Goal: Information Seeking & Learning: Check status

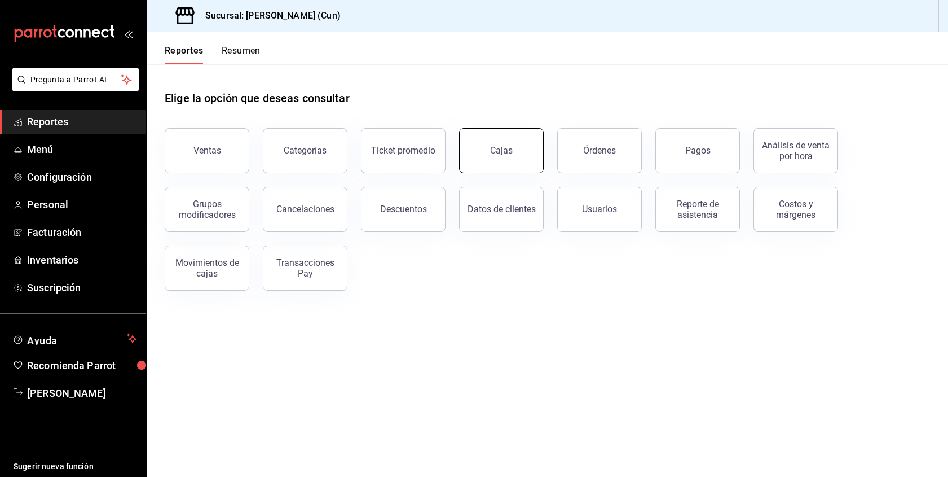
click at [500, 140] on button "Cajas" at bounding box center [501, 150] width 85 height 45
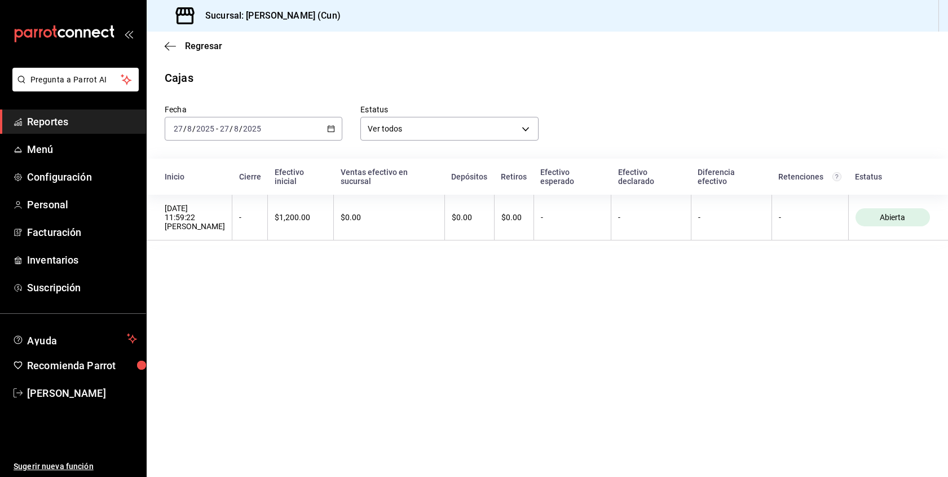
click at [66, 122] on span "Reportes" at bounding box center [82, 121] width 110 height 15
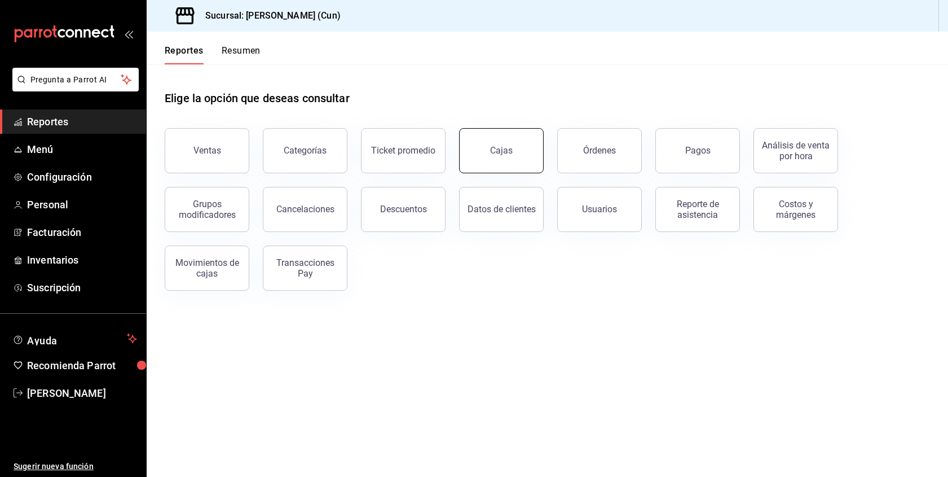
click at [491, 154] on button "Cajas" at bounding box center [501, 150] width 85 height 45
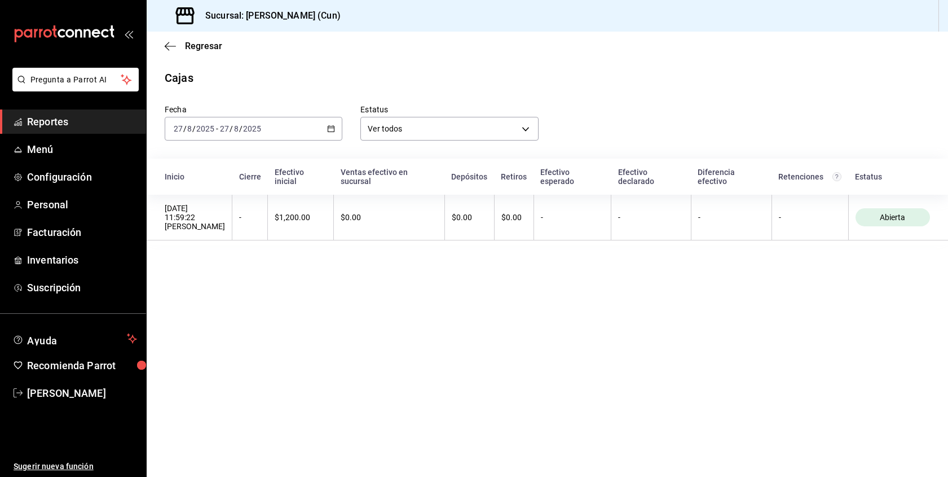
click at [62, 120] on span "Reportes" at bounding box center [82, 121] width 110 height 15
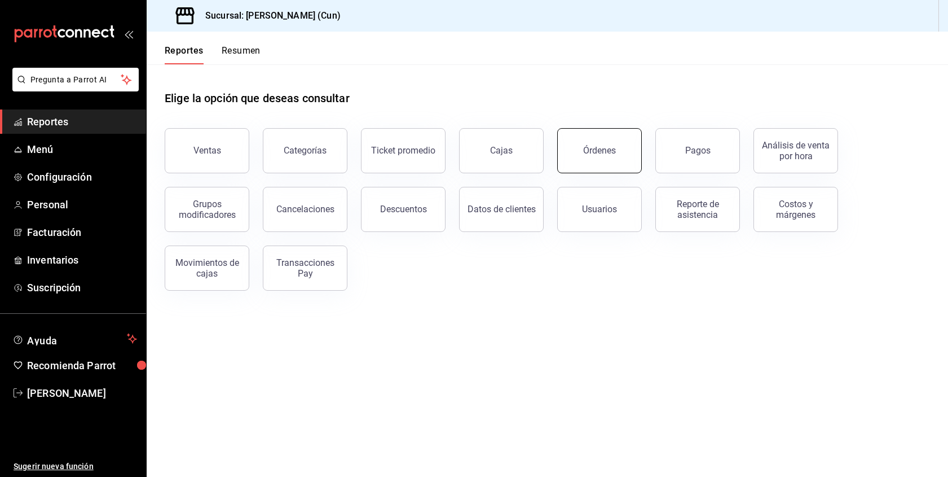
click at [600, 161] on button "Órdenes" at bounding box center [599, 150] width 85 height 45
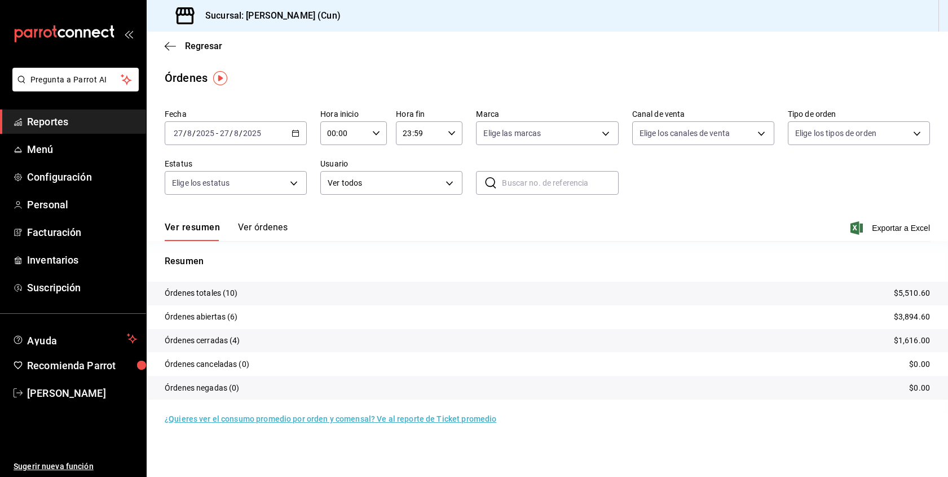
click at [247, 229] on button "Ver órdenes" at bounding box center [263, 231] width 50 height 19
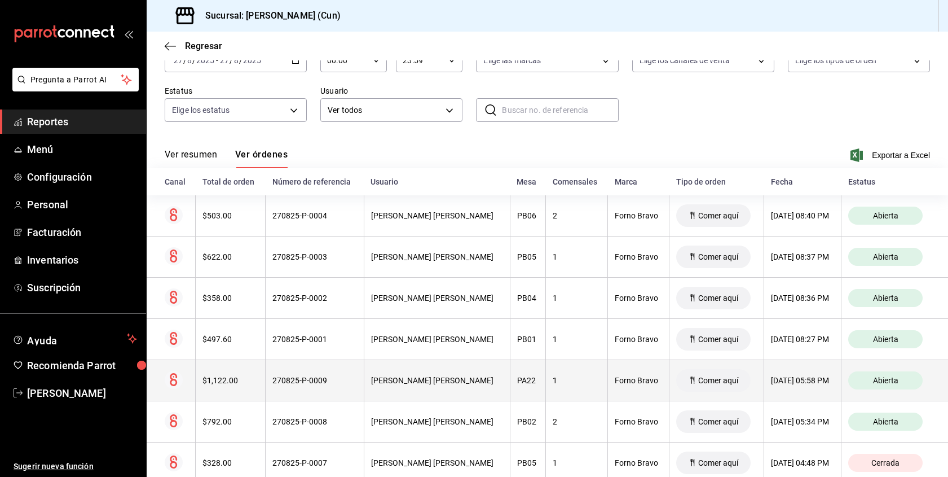
scroll to position [71, 0]
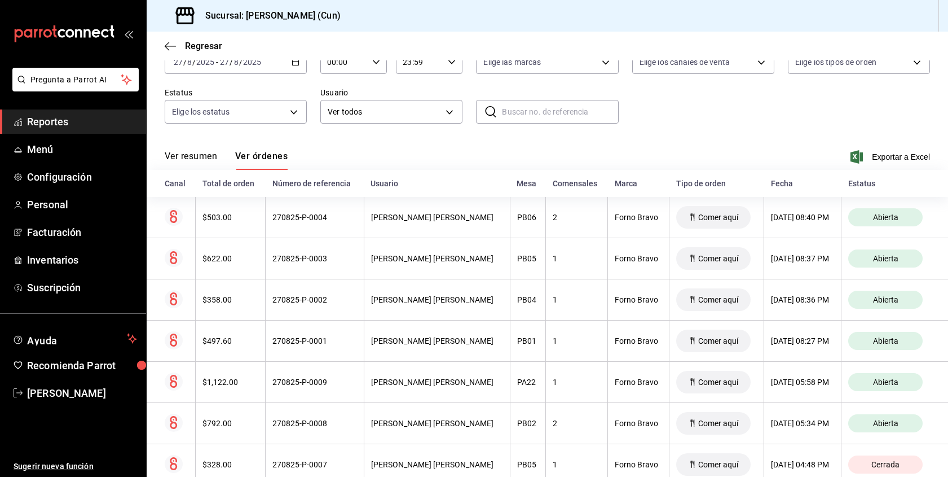
click at [272, 150] on div "Ver resumen Ver órdenes Exportar a Excel" at bounding box center [547, 153] width 765 height 33
click at [273, 153] on button "Ver órdenes" at bounding box center [261, 160] width 52 height 19
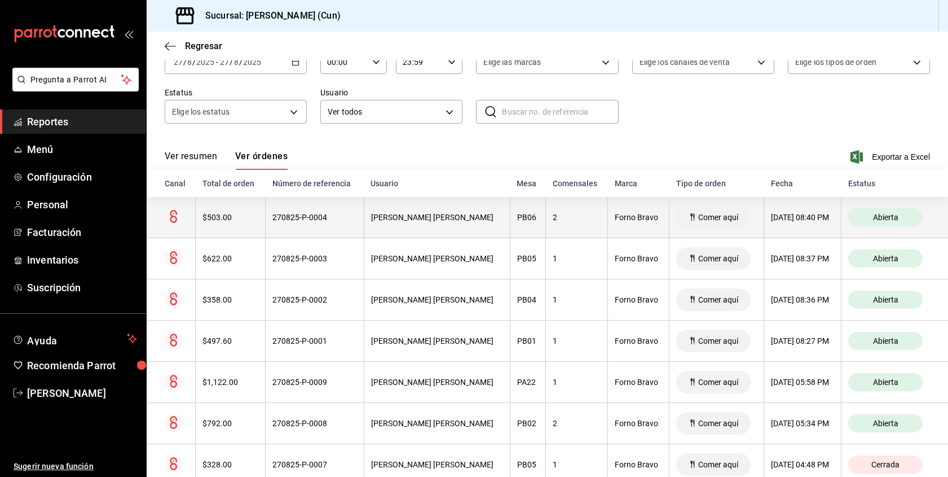
click at [216, 218] on div "$503.00" at bounding box center [231, 217] width 56 height 9
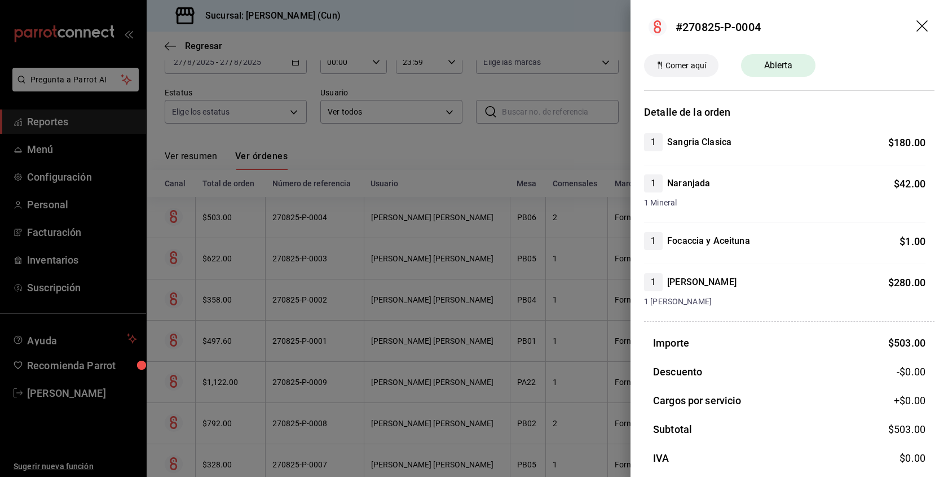
click at [355, 160] on div at bounding box center [474, 238] width 948 height 477
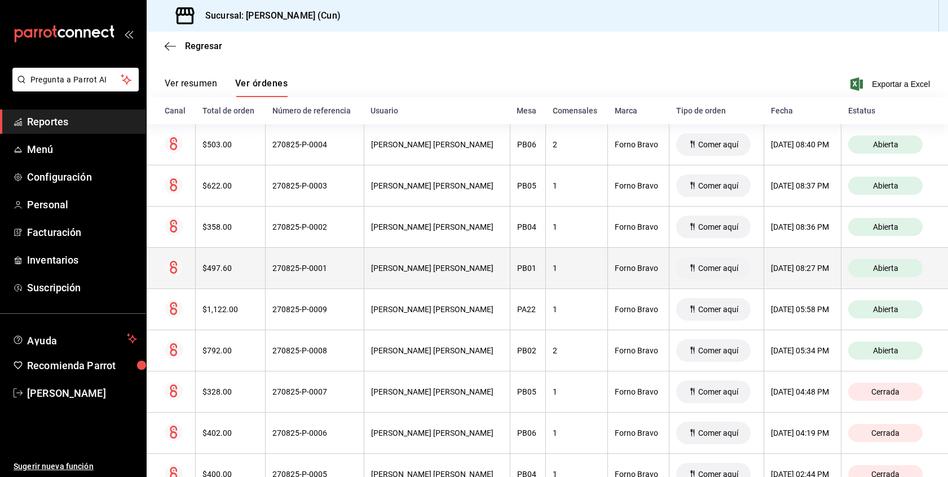
scroll to position [147, 0]
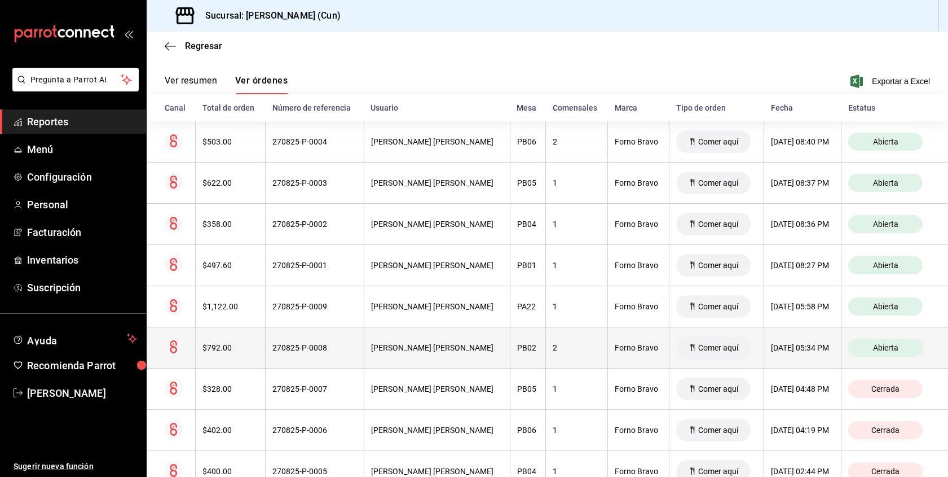
click at [333, 353] on th "270825-P-0008" at bounding box center [315, 347] width 98 height 41
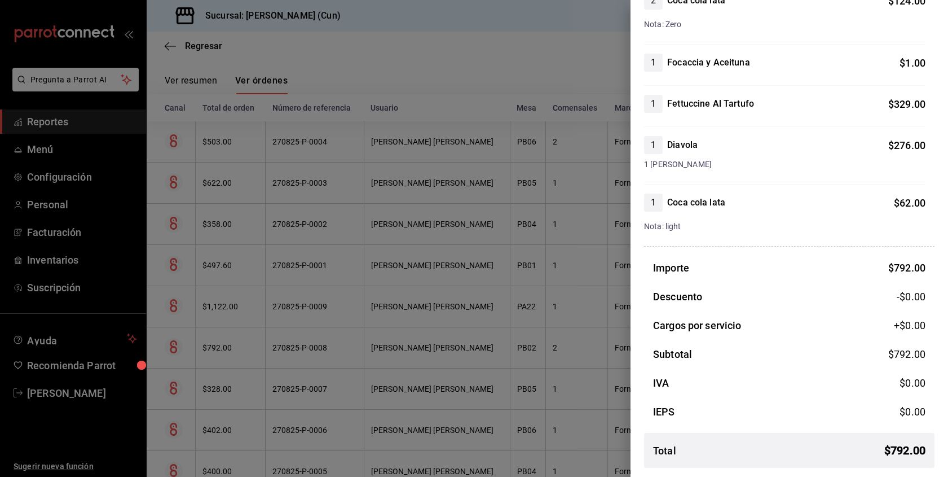
scroll to position [142, 0]
click at [347, 70] on div at bounding box center [474, 238] width 948 height 477
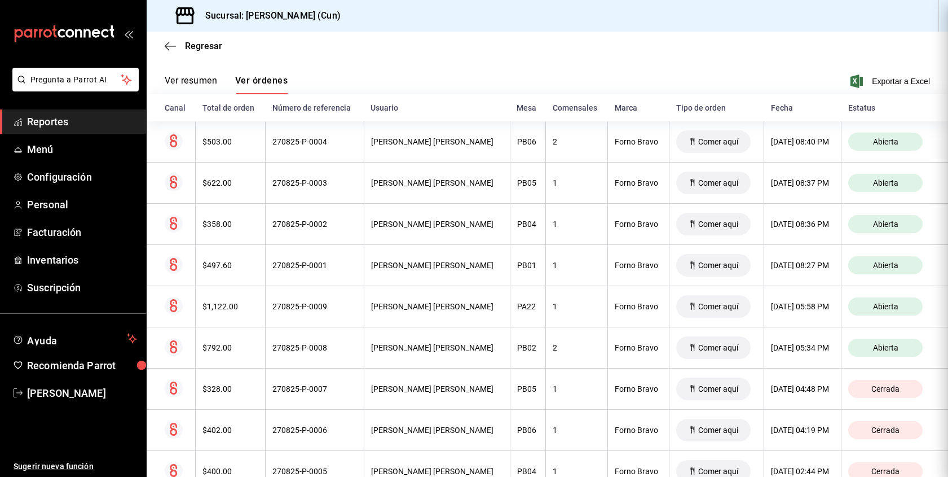
scroll to position [0, 0]
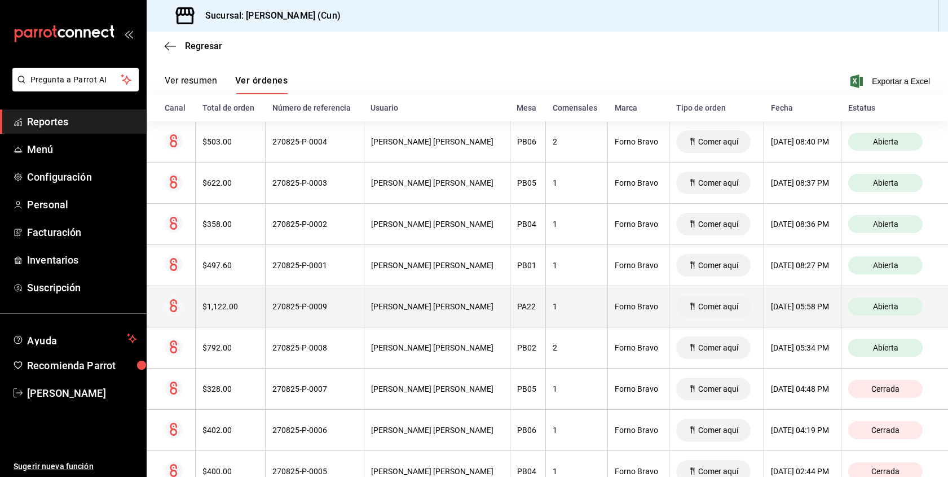
click at [318, 323] on th "270825-P-0009" at bounding box center [315, 306] width 98 height 41
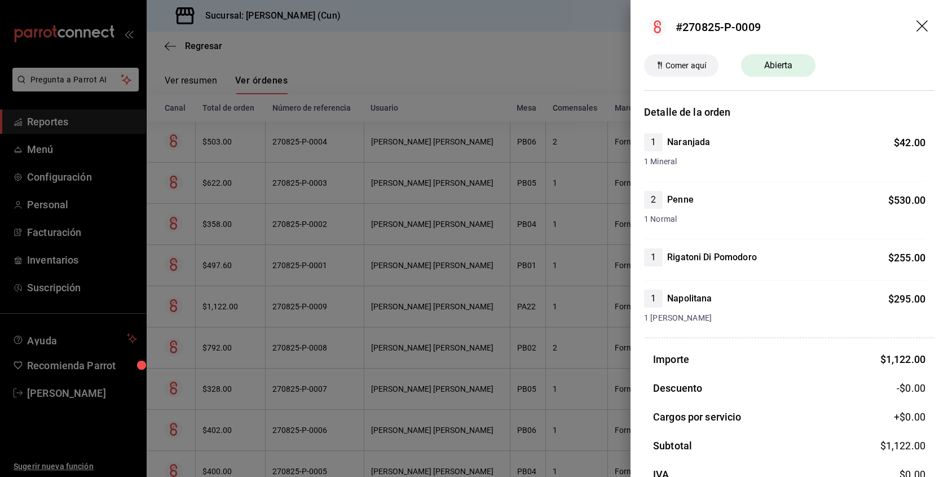
click at [536, 84] on div at bounding box center [474, 238] width 948 height 477
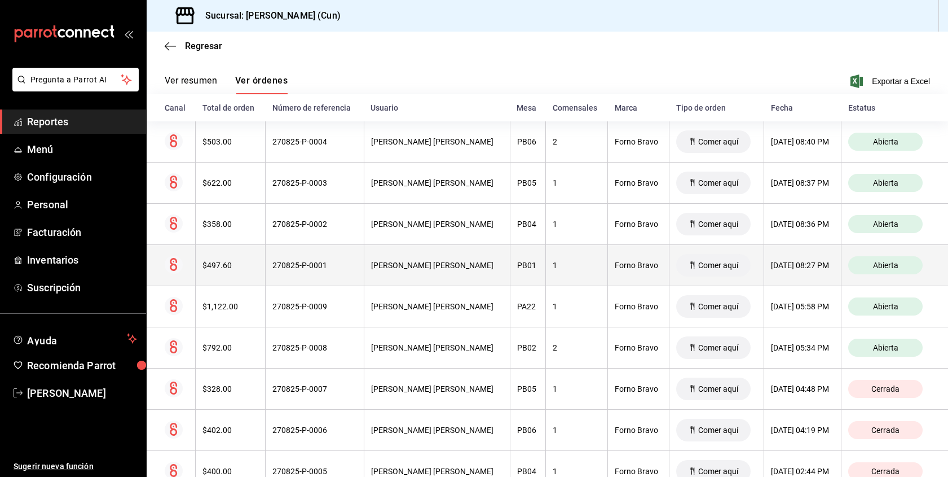
click at [443, 274] on th "[PERSON_NAME] [PERSON_NAME]" at bounding box center [437, 265] width 146 height 41
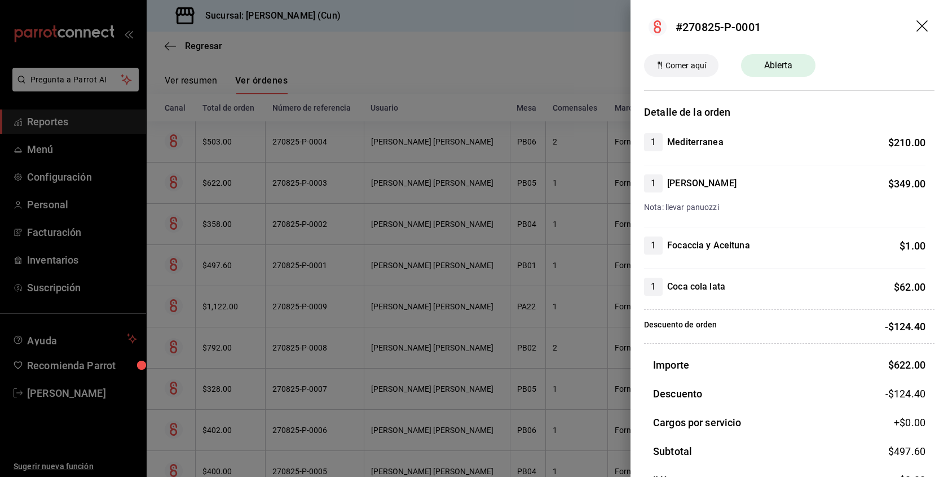
click at [482, 52] on div at bounding box center [474, 238] width 948 height 477
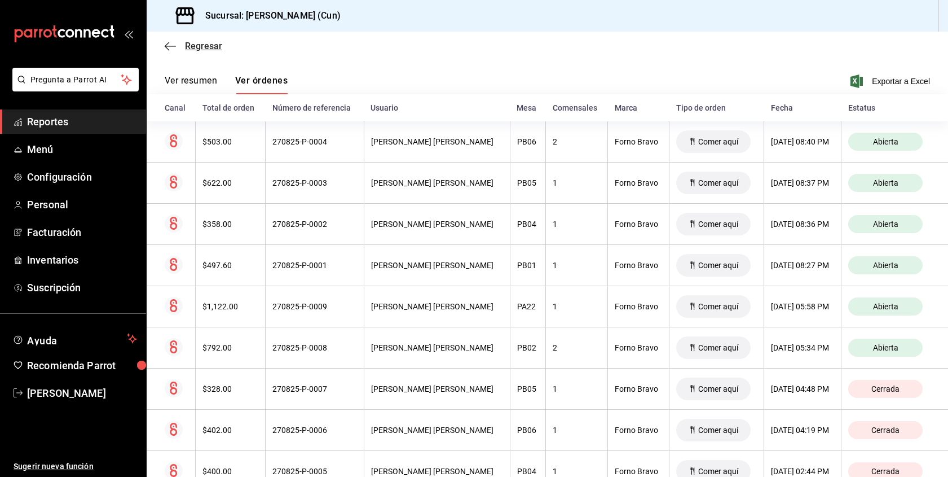
click at [169, 44] on icon "button" at bounding box center [170, 46] width 11 height 10
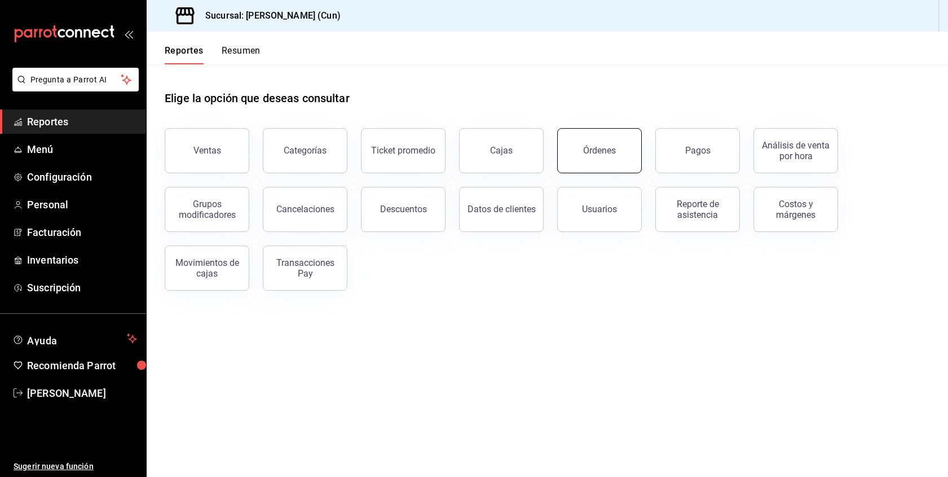
click at [591, 147] on div "Órdenes" at bounding box center [599, 150] width 33 height 11
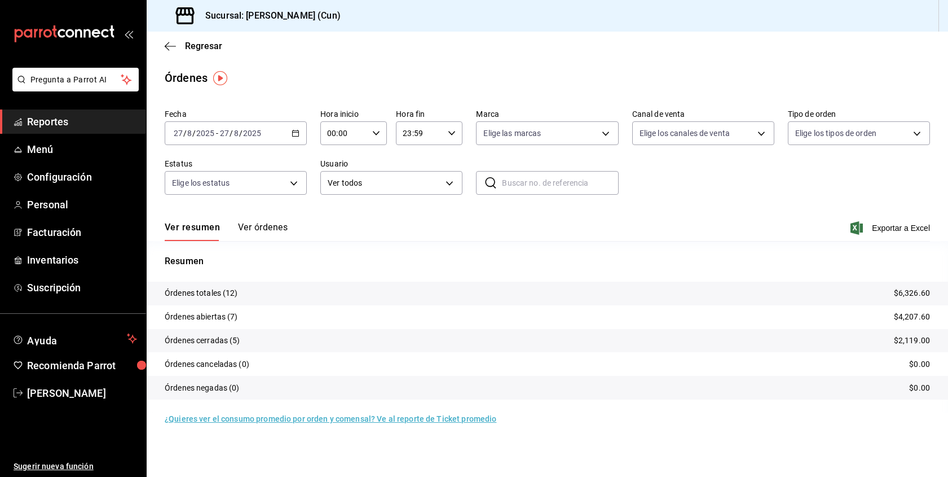
click at [264, 220] on div "Ver resumen Ver órdenes Exportar a Excel" at bounding box center [547, 224] width 765 height 33
click at [262, 225] on button "Ver órdenes" at bounding box center [263, 231] width 50 height 19
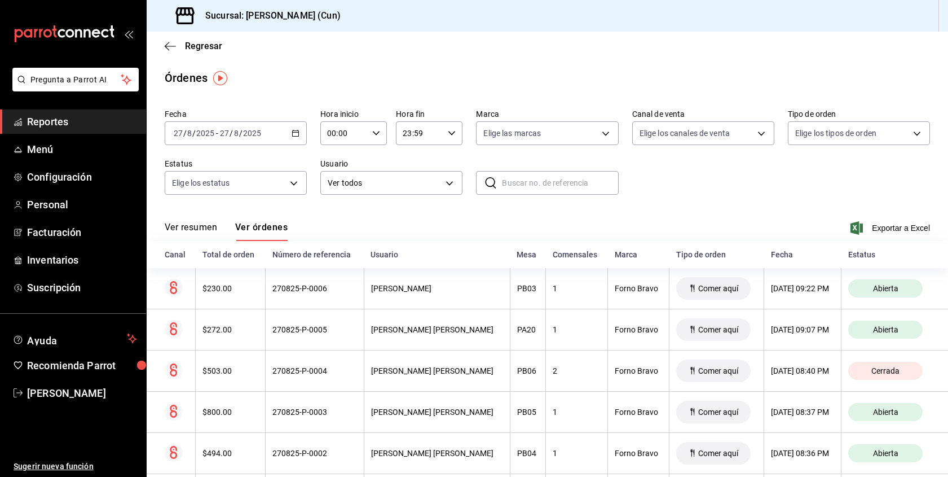
click at [74, 119] on span "Reportes" at bounding box center [82, 121] width 110 height 15
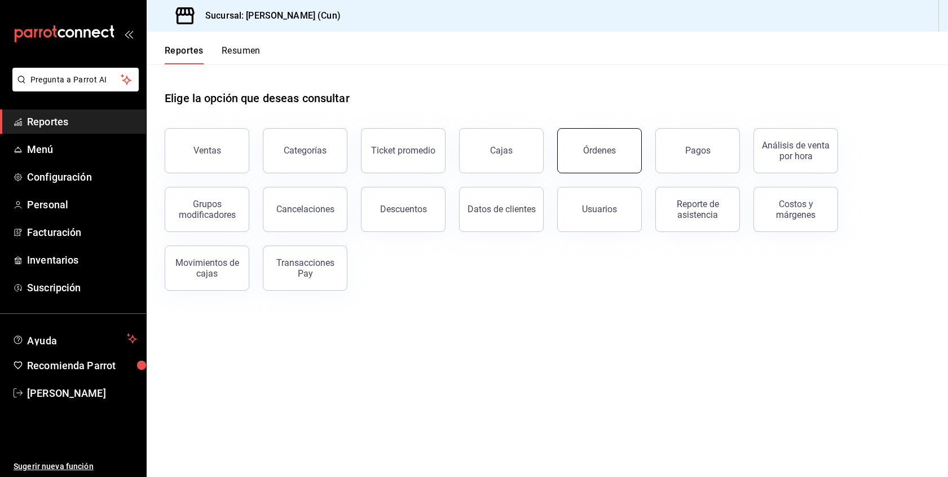
click at [596, 155] on div "Órdenes" at bounding box center [599, 150] width 33 height 11
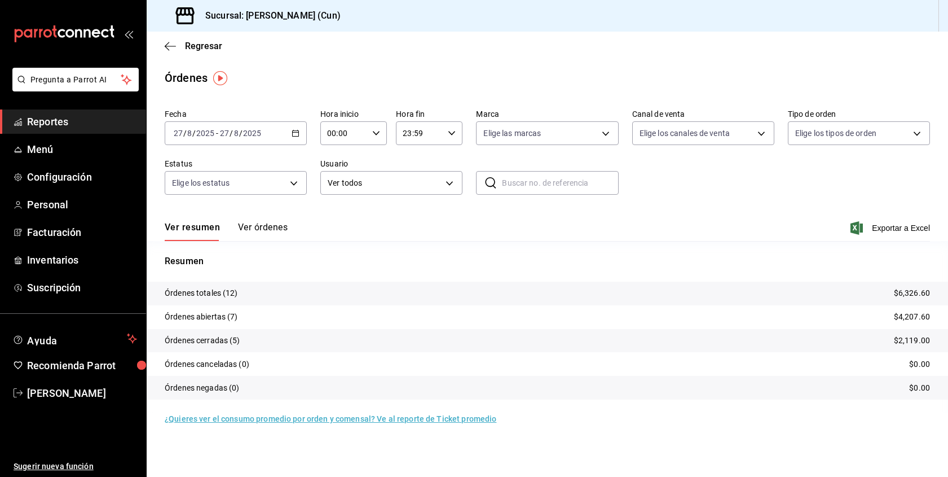
click at [261, 234] on button "Ver órdenes" at bounding box center [263, 231] width 50 height 19
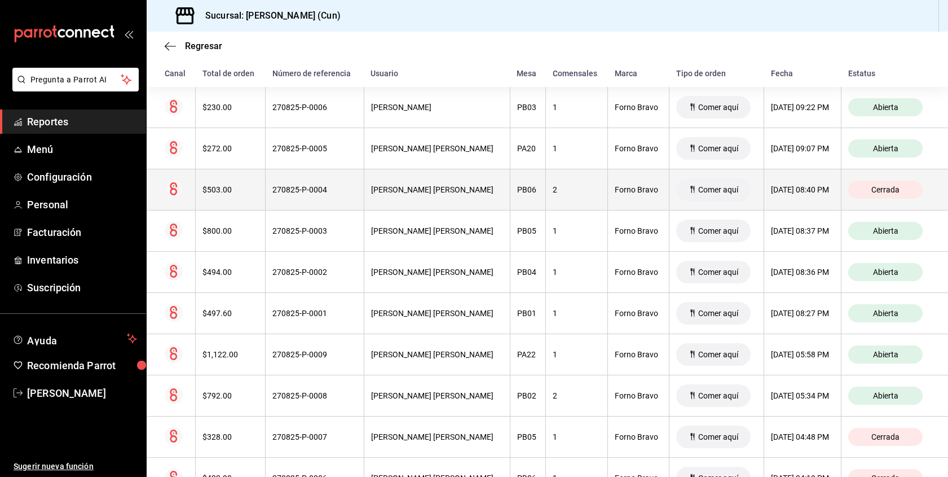
scroll to position [171, 0]
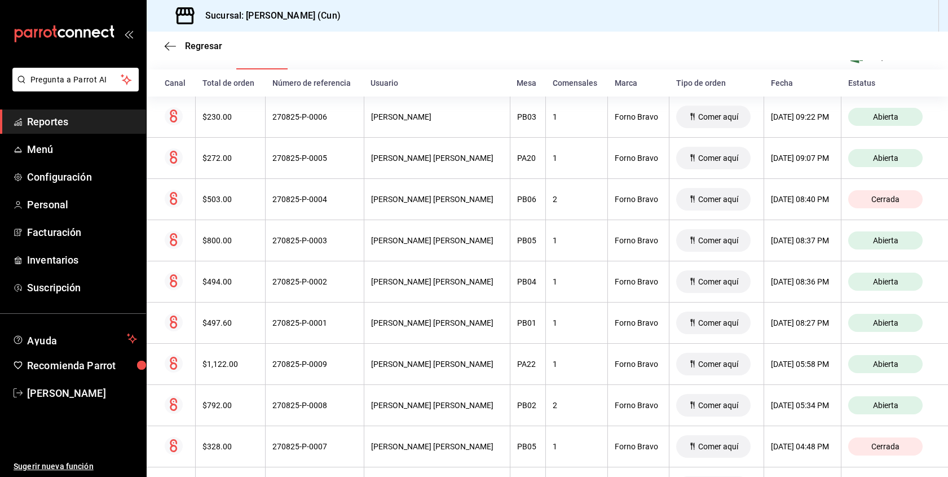
click at [91, 118] on span "Reportes" at bounding box center [82, 121] width 110 height 15
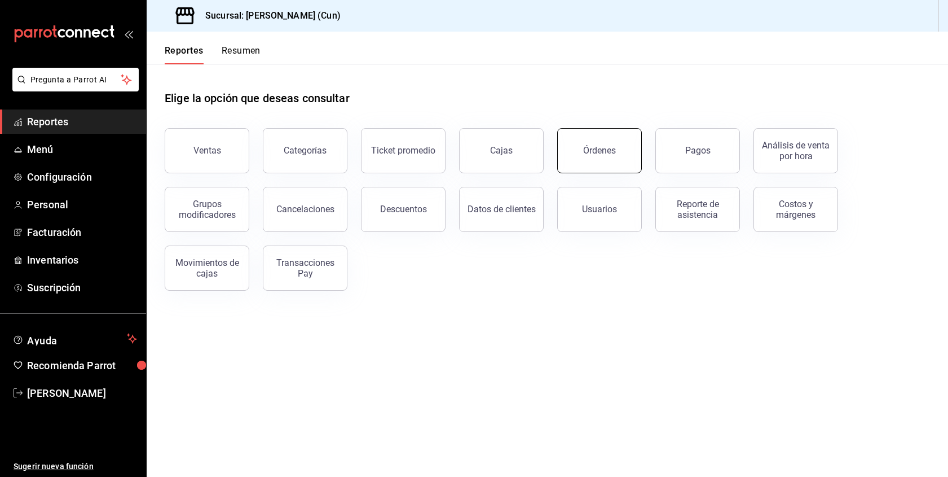
click at [597, 151] on div "Órdenes" at bounding box center [599, 150] width 33 height 11
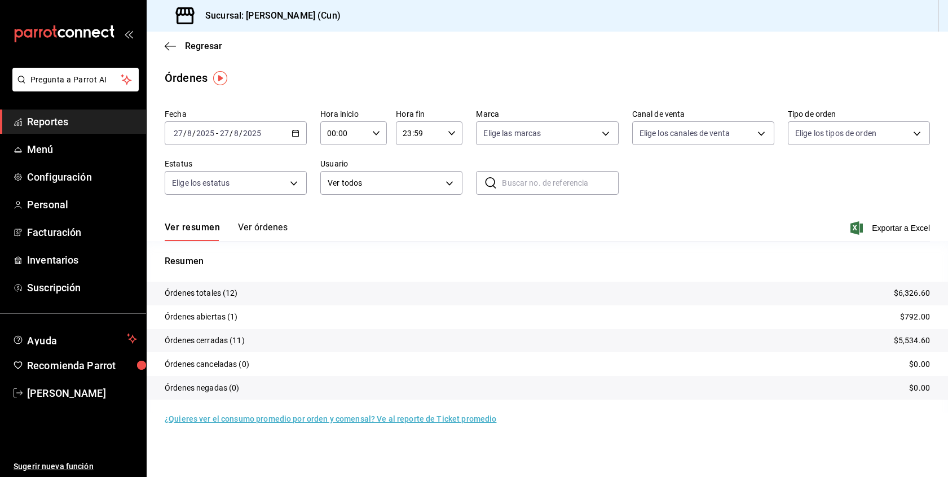
click at [274, 230] on button "Ver órdenes" at bounding box center [263, 231] width 50 height 19
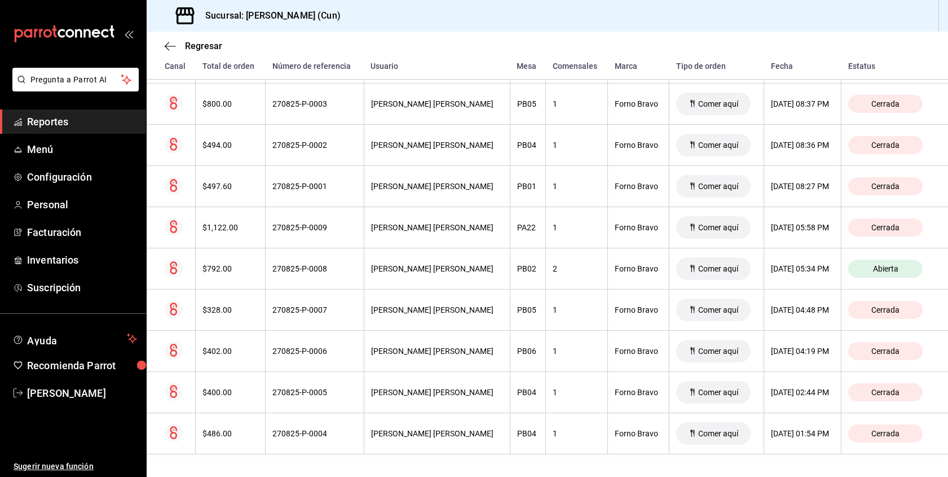
scroll to position [329, 0]
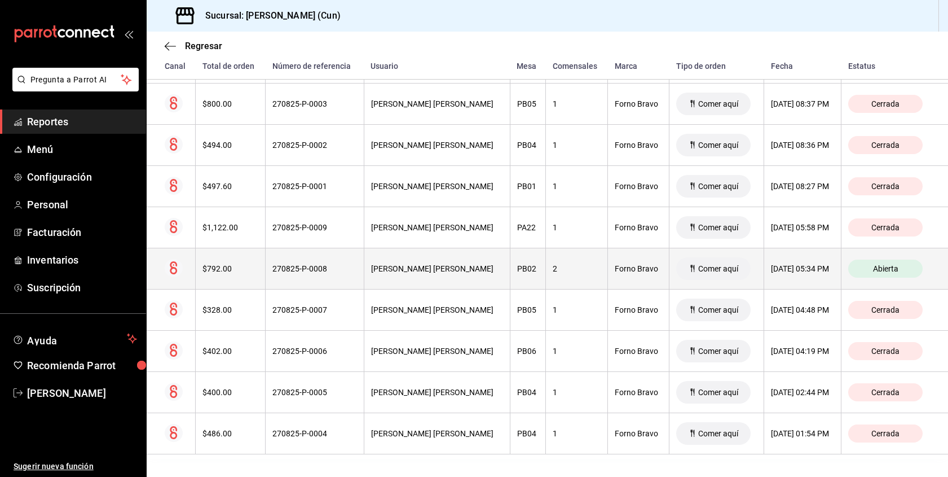
click at [226, 272] on div "$792.00" at bounding box center [231, 268] width 56 height 9
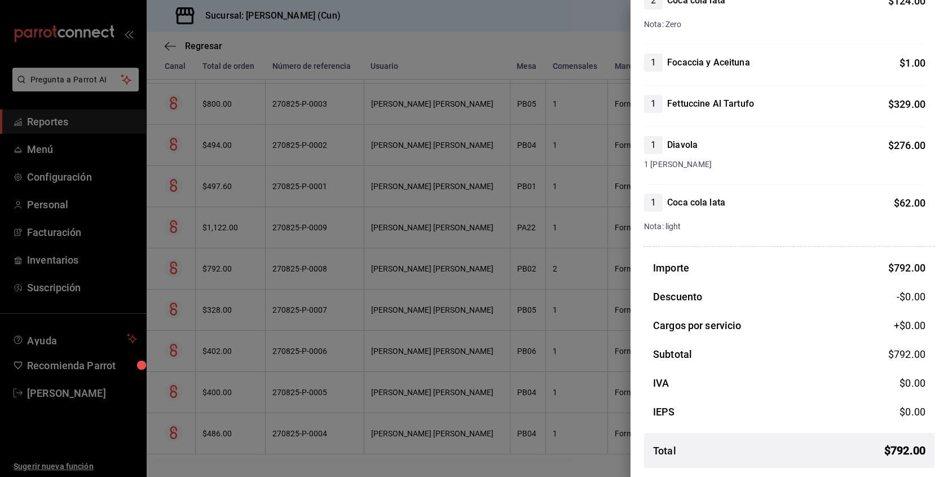
scroll to position [142, 0]
click at [307, 224] on div at bounding box center [474, 238] width 948 height 477
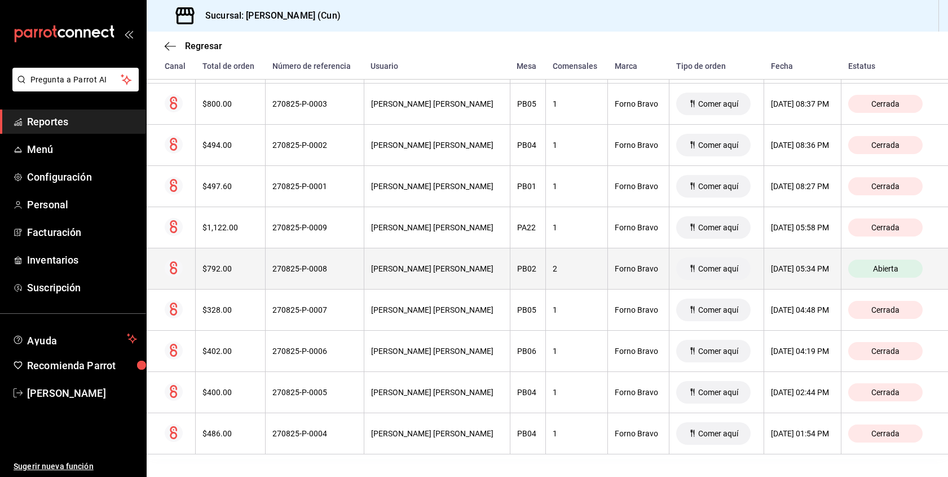
click at [226, 273] on th "$792.00" at bounding box center [231, 268] width 70 height 41
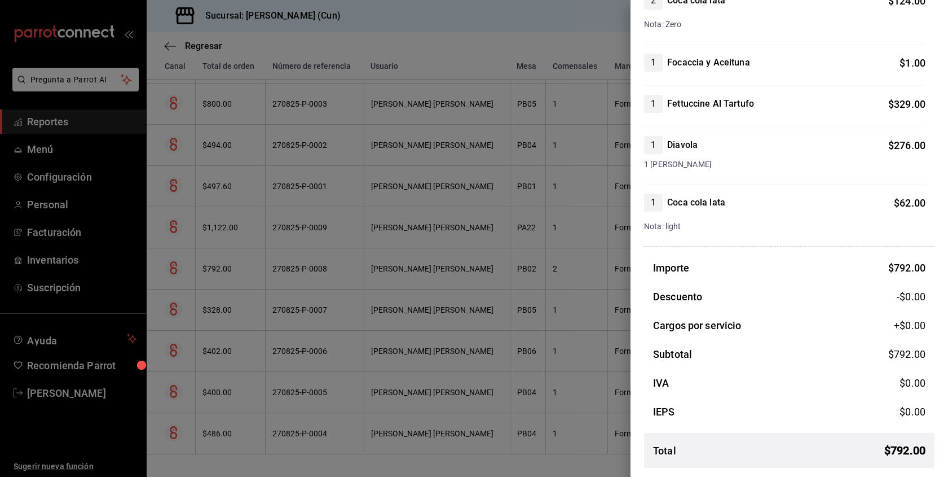
scroll to position [142, 0]
click at [522, 25] on div at bounding box center [474, 238] width 948 height 477
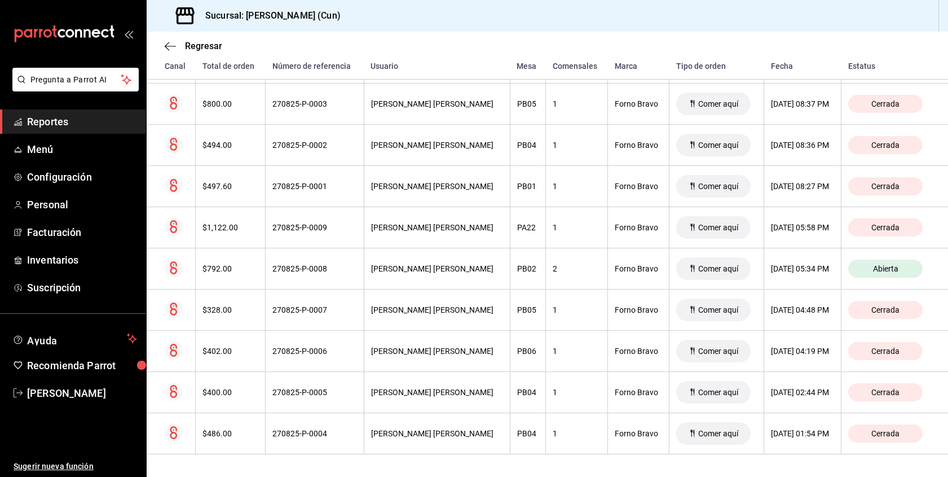
click at [99, 117] on span "Reportes" at bounding box center [82, 121] width 110 height 15
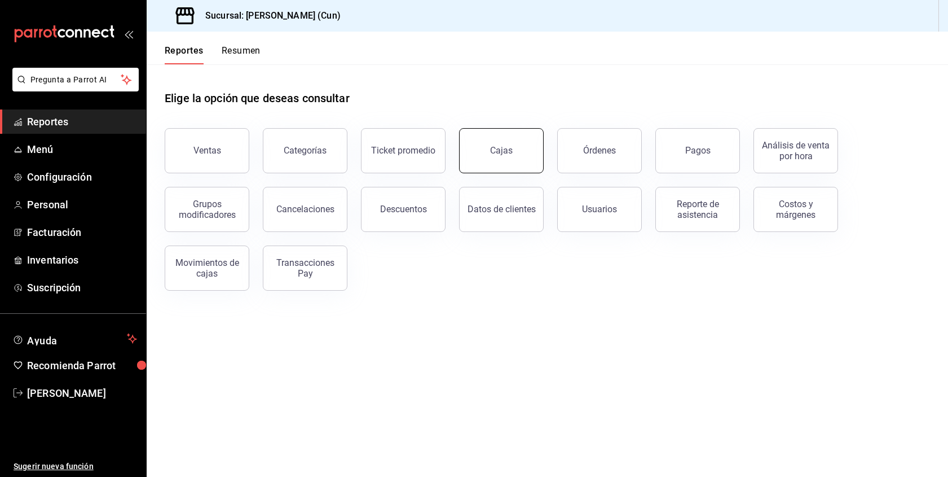
click at [515, 146] on button "Cajas" at bounding box center [501, 150] width 85 height 45
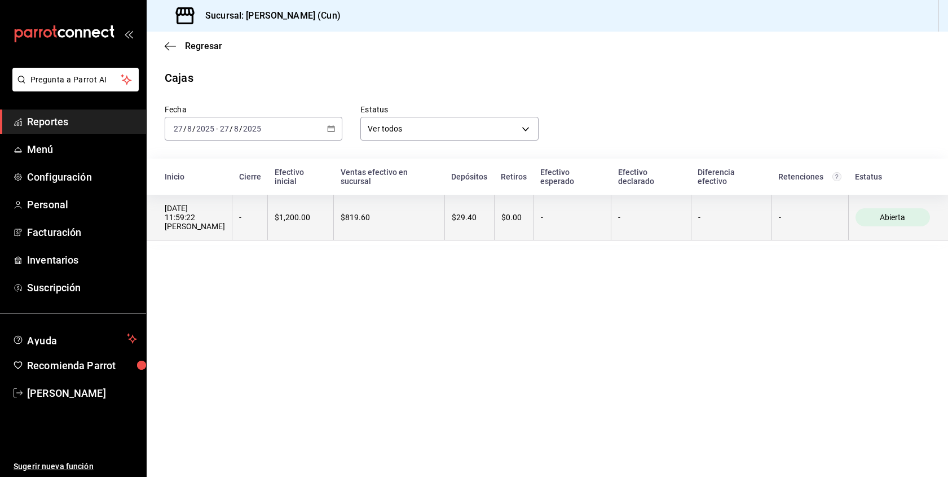
click at [353, 203] on th "$819.60" at bounding box center [389, 218] width 111 height 46
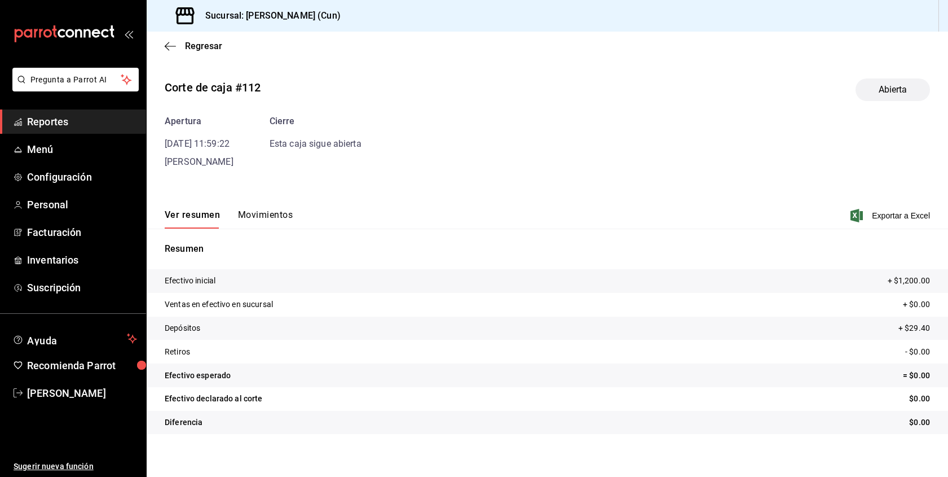
click at [273, 212] on button "Movimientos" at bounding box center [265, 218] width 55 height 19
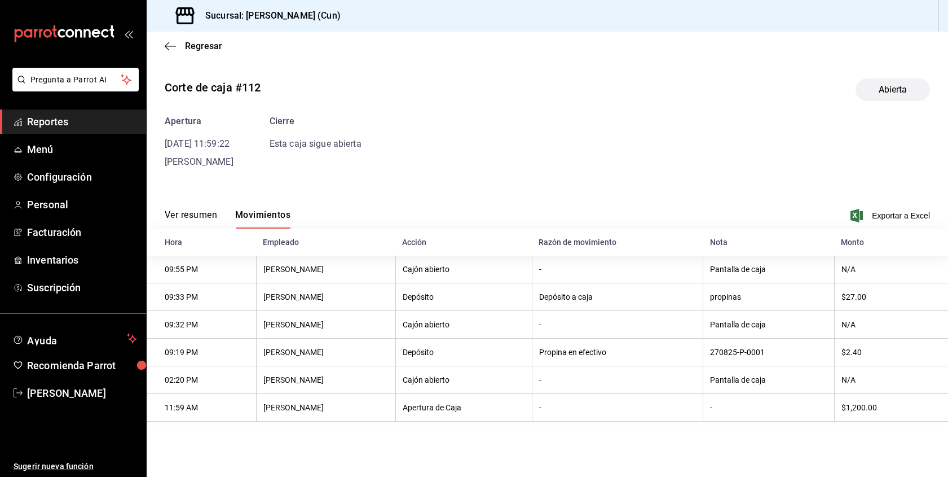
click at [205, 214] on button "Ver resumen" at bounding box center [191, 218] width 52 height 19
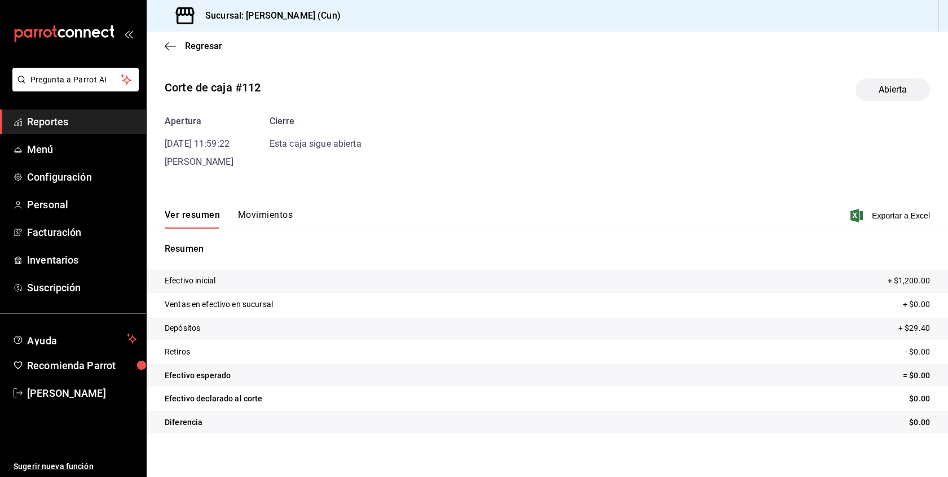
click at [279, 219] on button "Movimientos" at bounding box center [265, 218] width 55 height 19
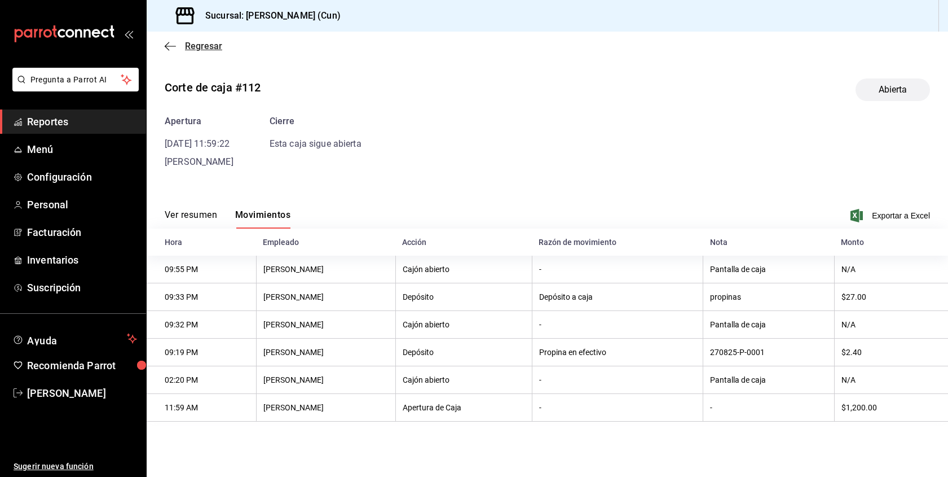
click at [174, 45] on icon "button" at bounding box center [170, 46] width 11 height 10
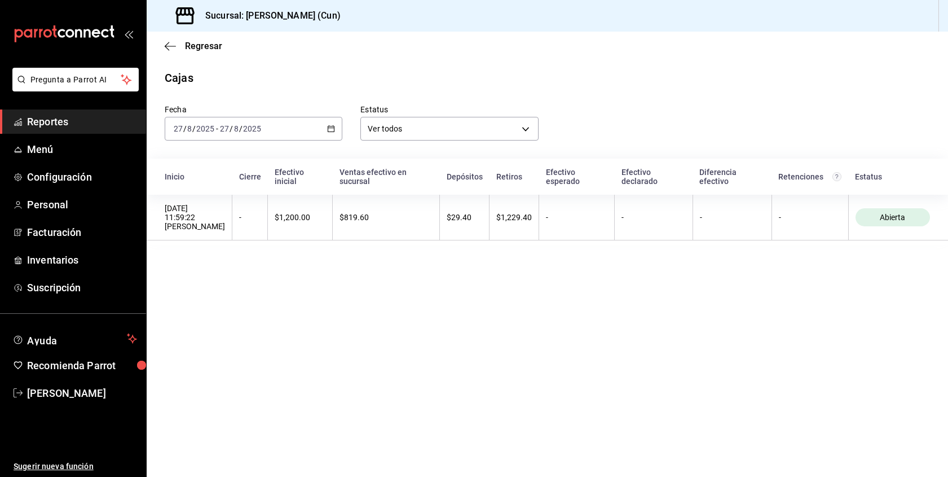
click at [56, 117] on span "Reportes" at bounding box center [82, 121] width 110 height 15
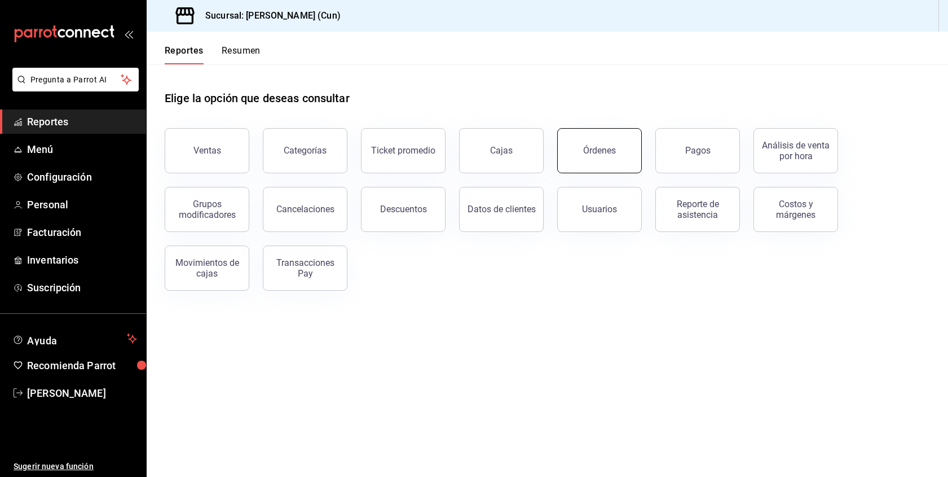
click at [623, 153] on button "Órdenes" at bounding box center [599, 150] width 85 height 45
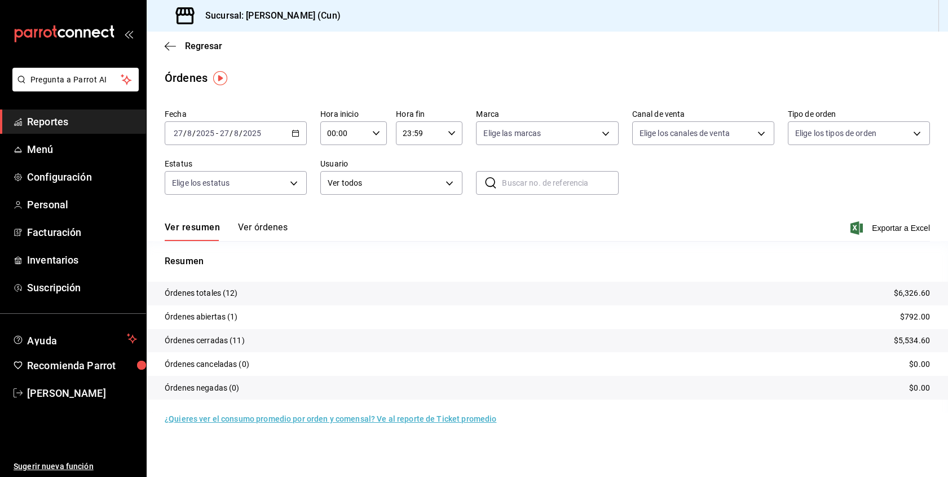
click at [268, 227] on button "Ver órdenes" at bounding box center [263, 231] width 50 height 19
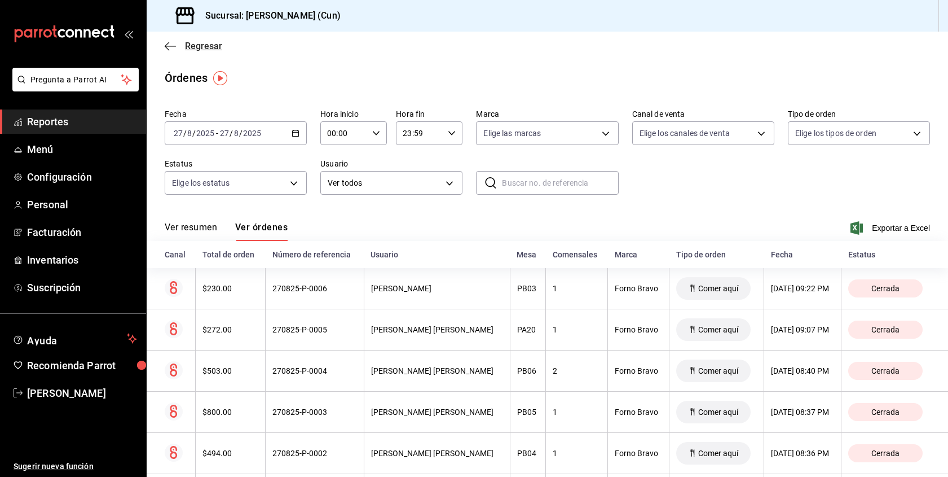
click at [173, 46] on icon "button" at bounding box center [170, 46] width 11 height 1
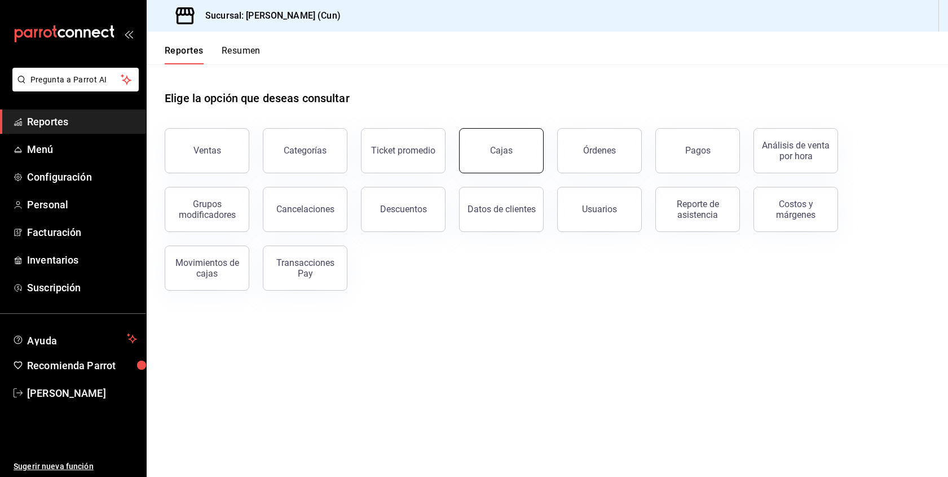
click at [518, 149] on button "Cajas" at bounding box center [501, 150] width 85 height 45
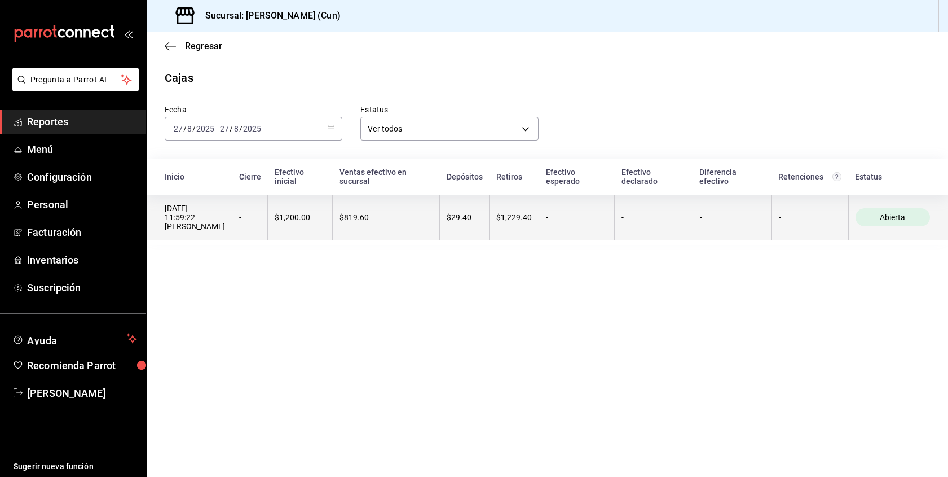
click at [352, 218] on div "$819.60" at bounding box center [386, 217] width 93 height 9
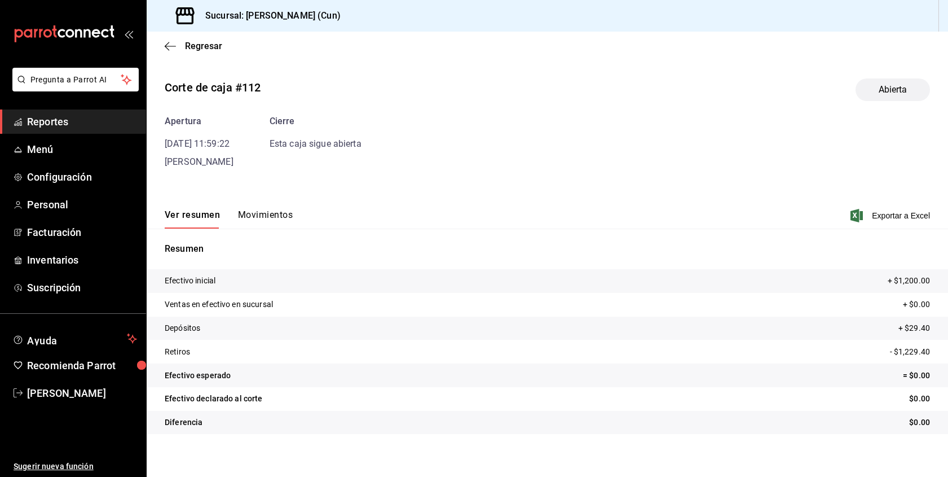
click at [274, 213] on button "Movimientos" at bounding box center [265, 218] width 55 height 19
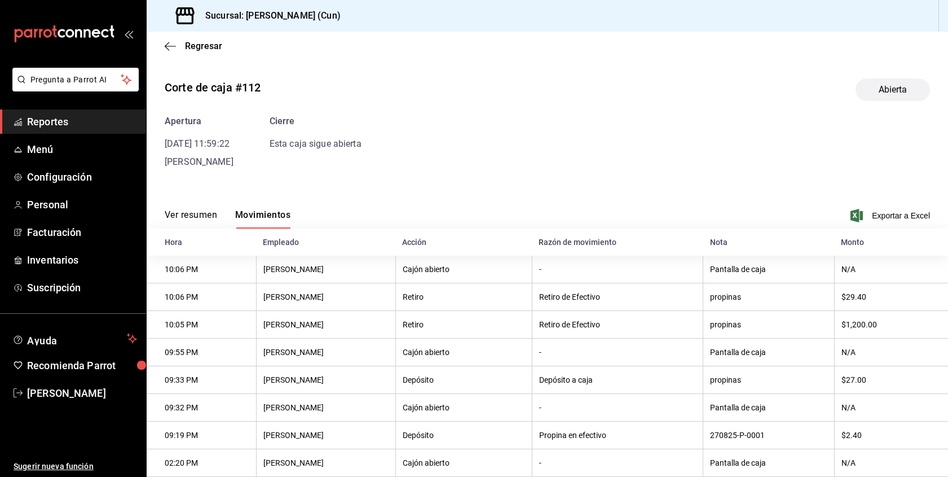
click at [178, 38] on div "Regresar" at bounding box center [548, 46] width 802 height 29
click at [156, 43] on div "Regresar" at bounding box center [548, 46] width 802 height 29
click at [171, 47] on icon "button" at bounding box center [170, 46] width 11 height 10
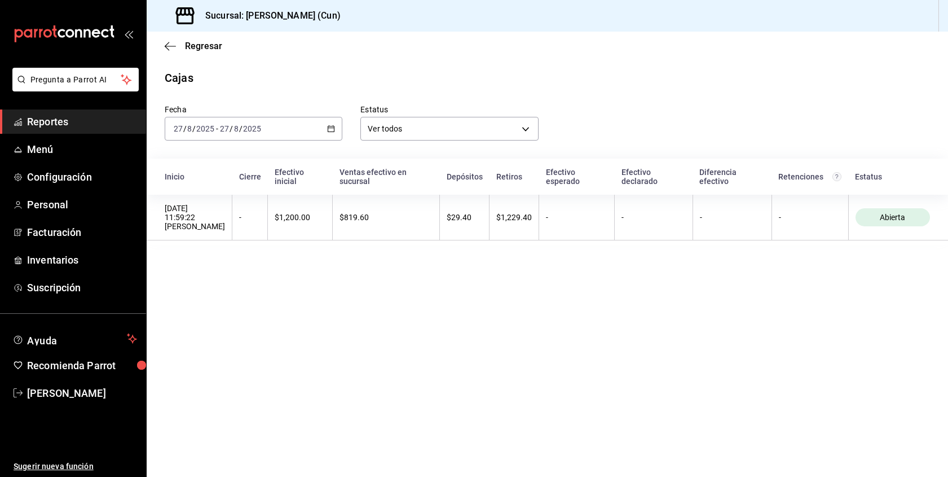
click at [57, 123] on span "Reportes" at bounding box center [82, 121] width 110 height 15
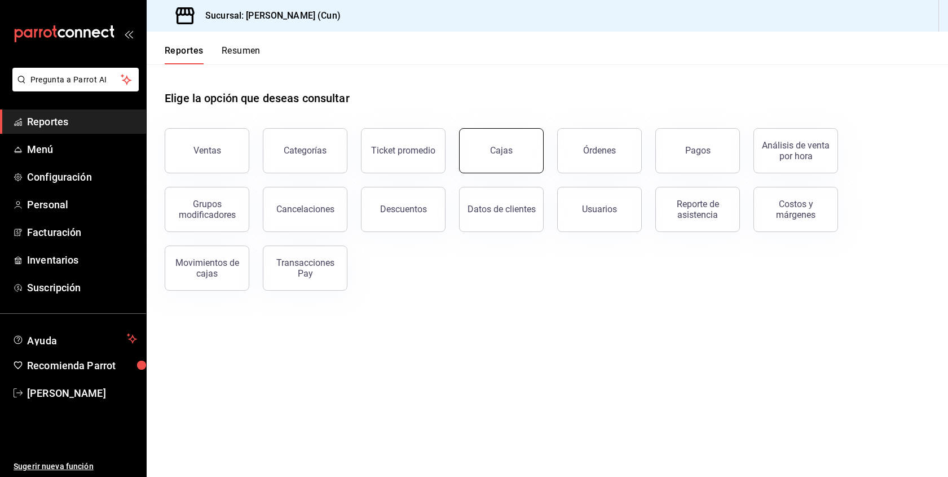
click at [512, 146] on button "Cajas" at bounding box center [501, 150] width 85 height 45
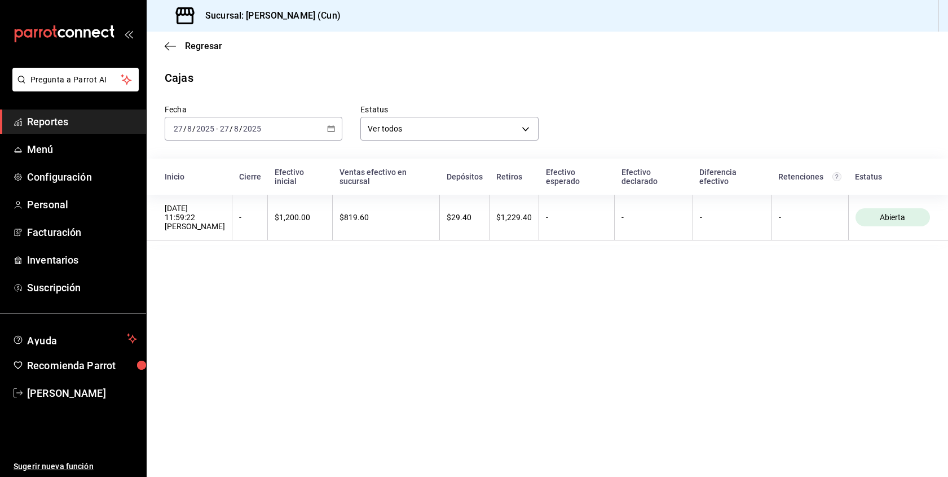
click at [99, 125] on span "Reportes" at bounding box center [82, 121] width 110 height 15
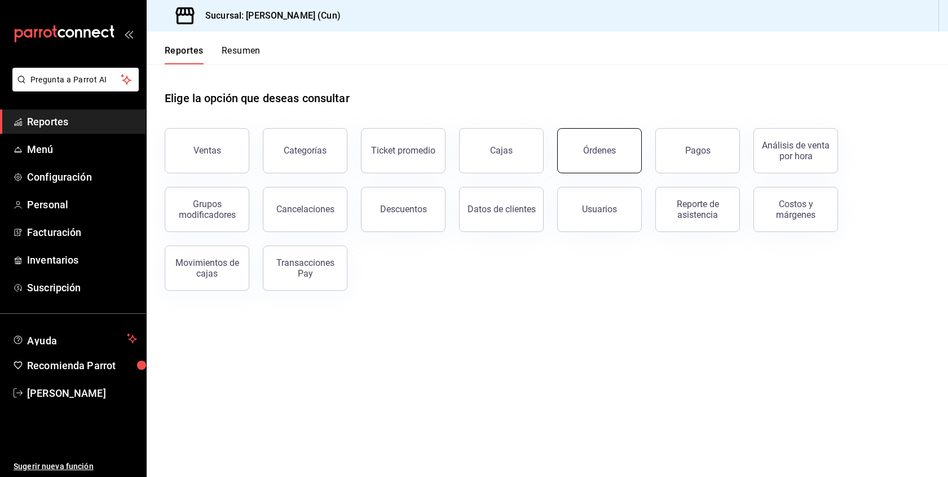
click at [605, 164] on button "Órdenes" at bounding box center [599, 150] width 85 height 45
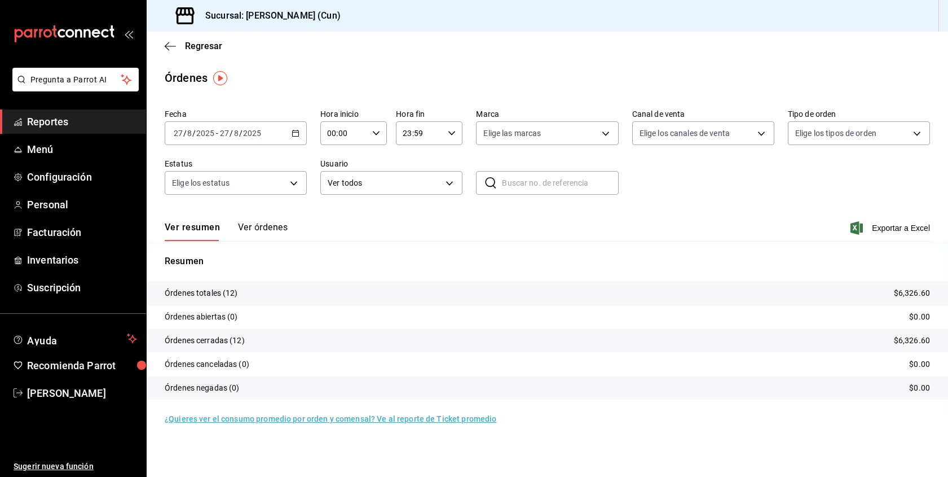
click at [72, 122] on span "Reportes" at bounding box center [82, 121] width 110 height 15
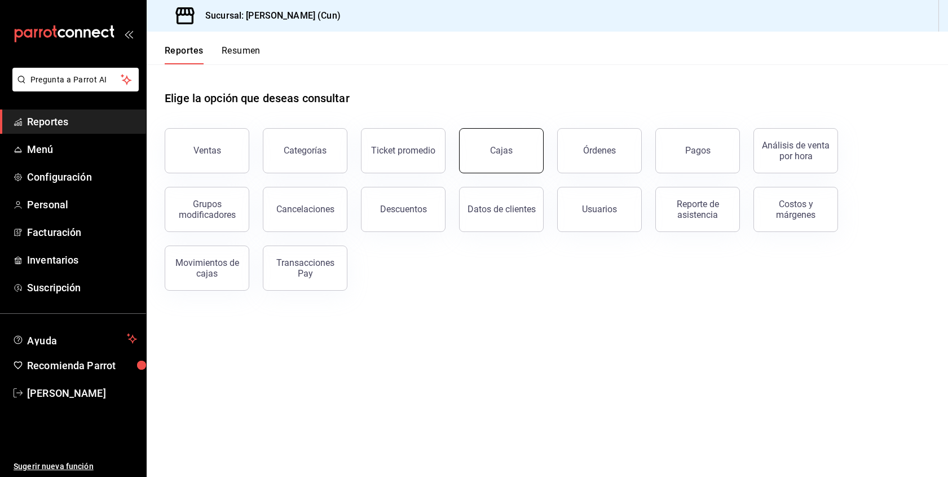
click at [477, 156] on button "Cajas" at bounding box center [501, 150] width 85 height 45
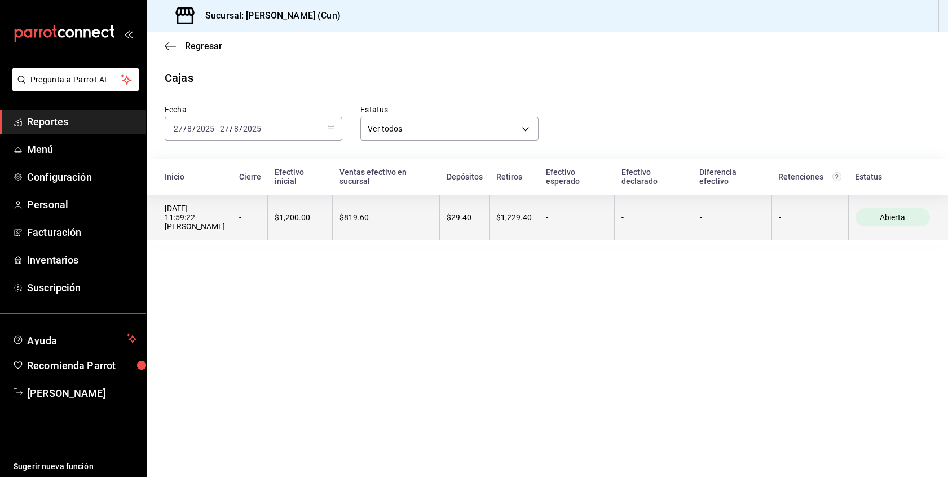
click at [197, 209] on div "[DATE] 11:59:22 [PERSON_NAME]" at bounding box center [195, 217] width 60 height 27
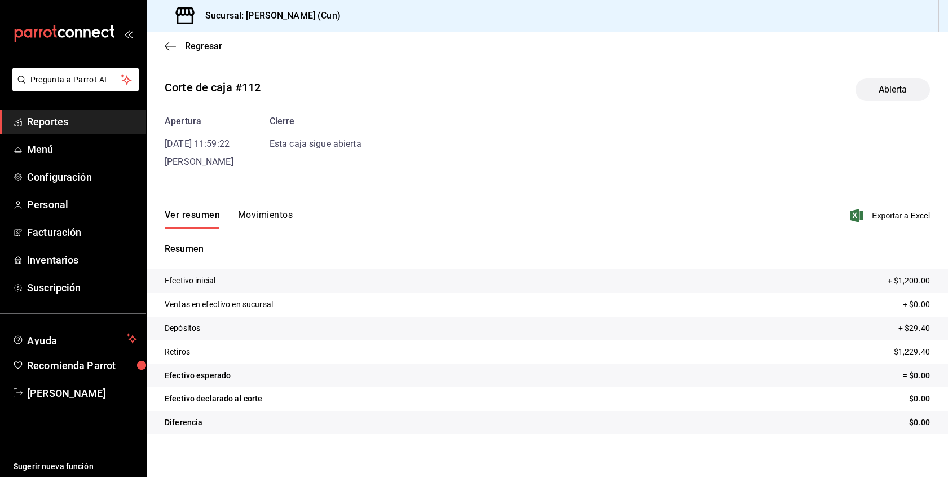
click at [265, 218] on button "Movimientos" at bounding box center [265, 218] width 55 height 19
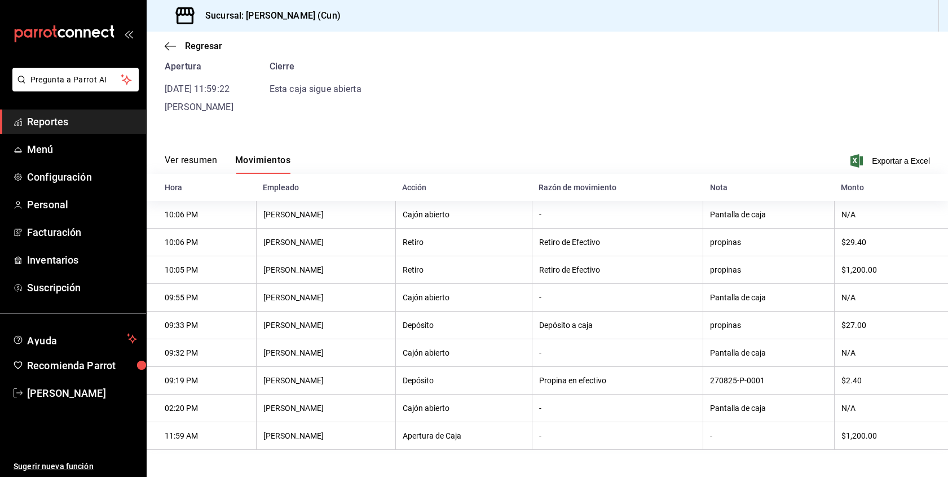
click at [188, 156] on button "Ver resumen" at bounding box center [191, 164] width 52 height 19
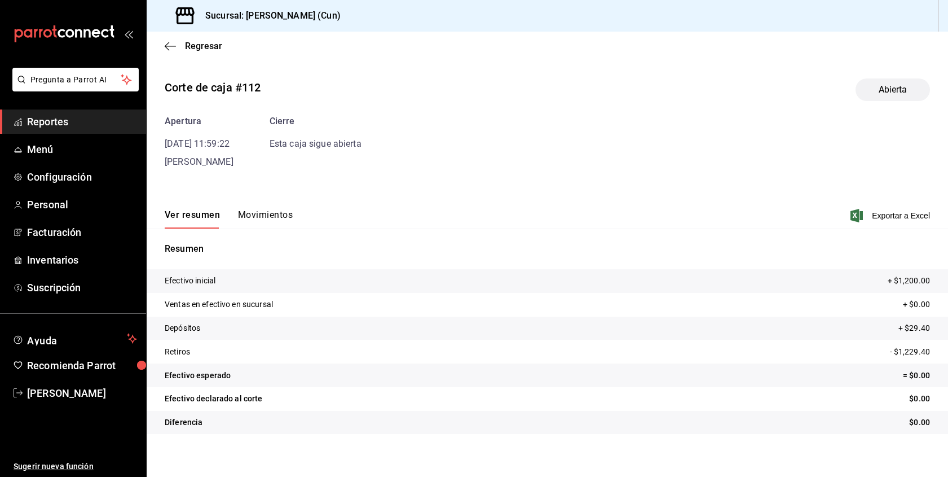
click at [59, 114] on span "Reportes" at bounding box center [82, 121] width 110 height 15
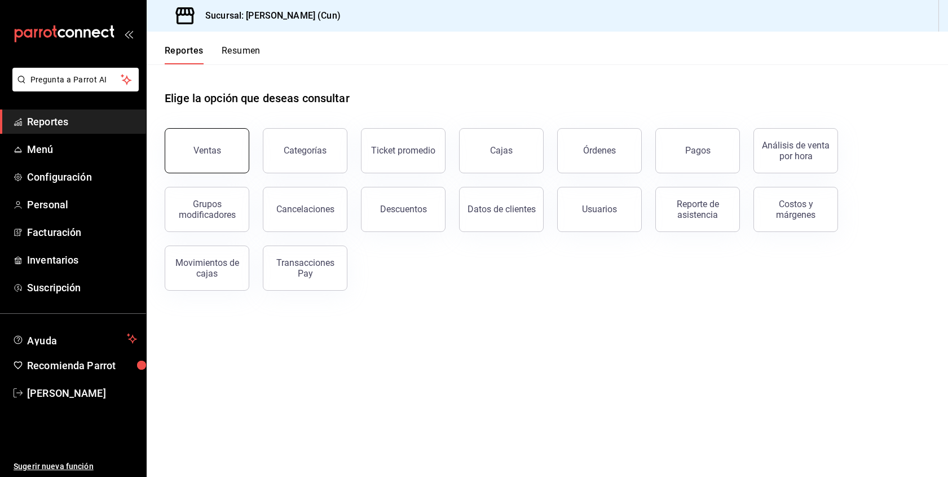
click at [197, 152] on div "Ventas" at bounding box center [207, 150] width 28 height 11
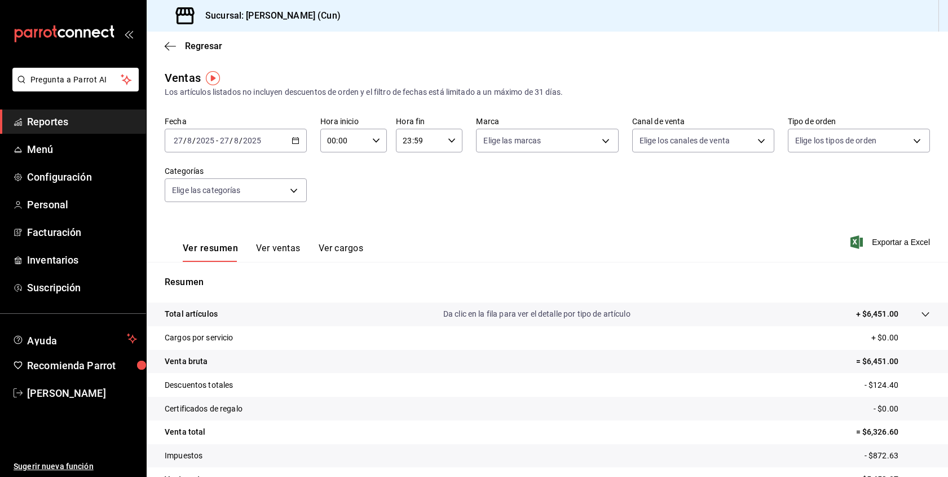
click at [345, 246] on button "Ver cargos" at bounding box center [341, 252] width 45 height 19
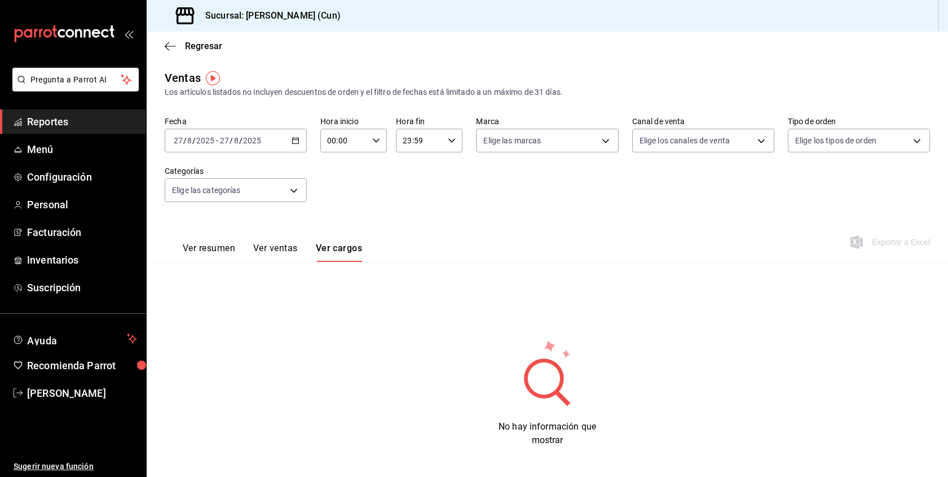
click at [278, 246] on button "Ver ventas" at bounding box center [275, 252] width 45 height 19
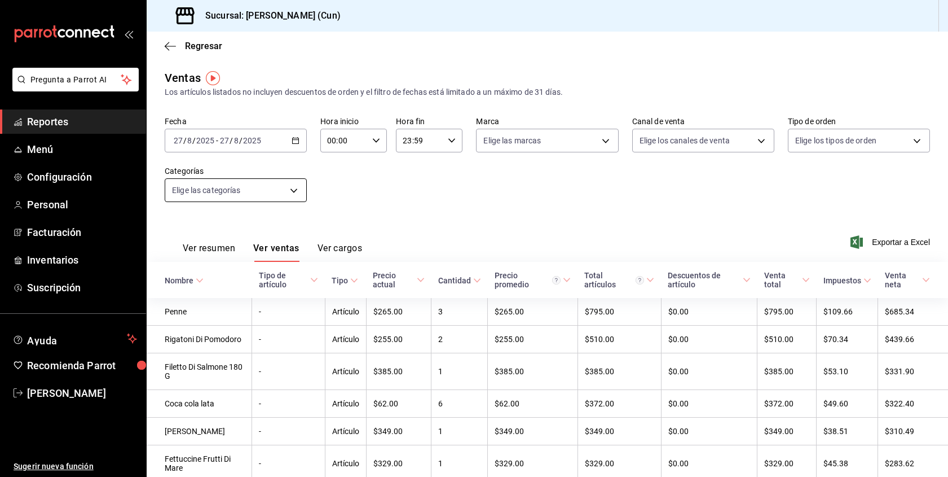
click at [258, 190] on body "Pregunta a Parrot AI Reportes Menú Configuración Personal Facturación Inventari…" at bounding box center [474, 238] width 948 height 477
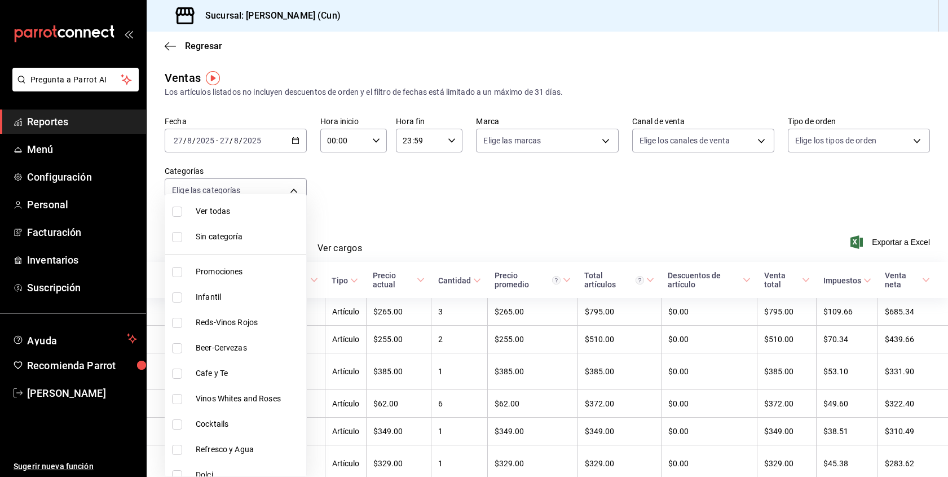
click at [74, 119] on div at bounding box center [474, 238] width 948 height 477
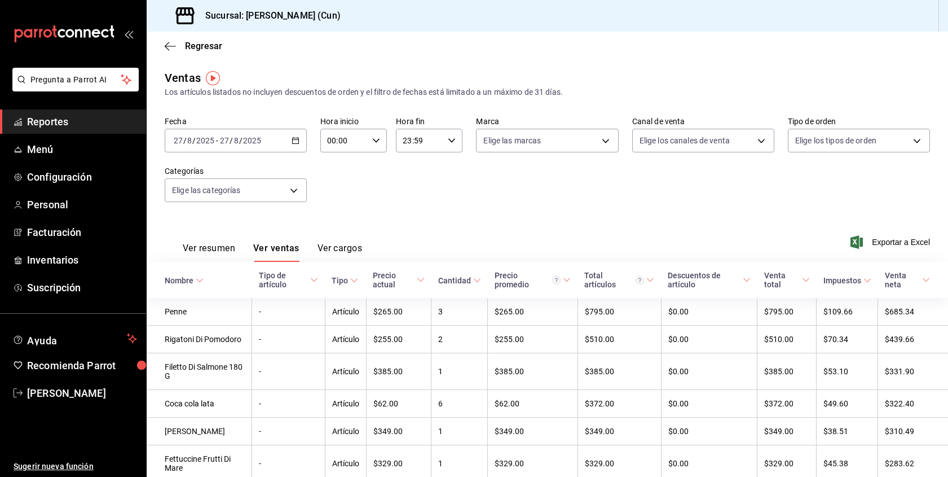
click at [71, 125] on span "Reportes" at bounding box center [82, 121] width 110 height 15
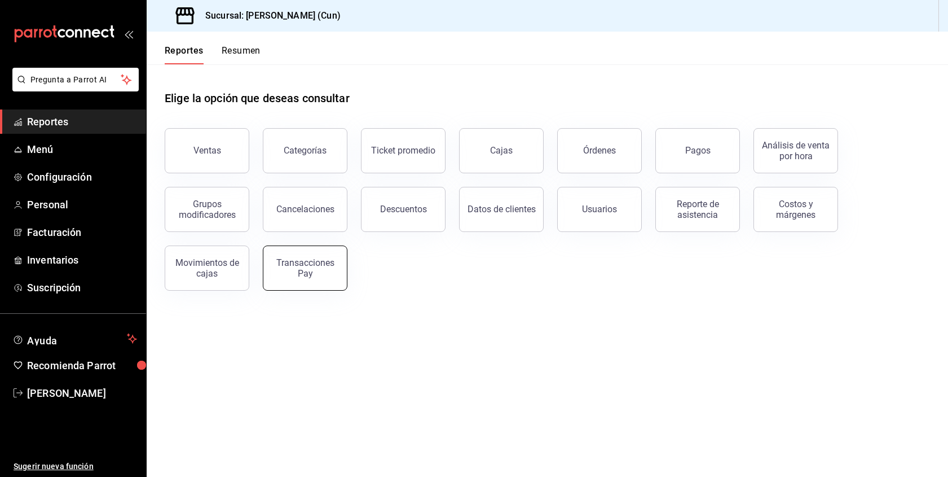
click at [333, 259] on div "Transacciones Pay" at bounding box center [305, 267] width 70 height 21
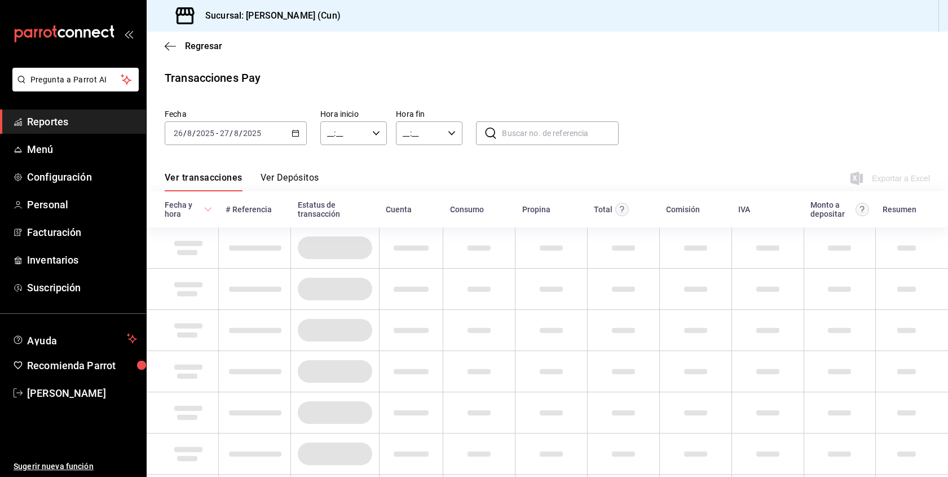
type input "00:00"
type input "23:59"
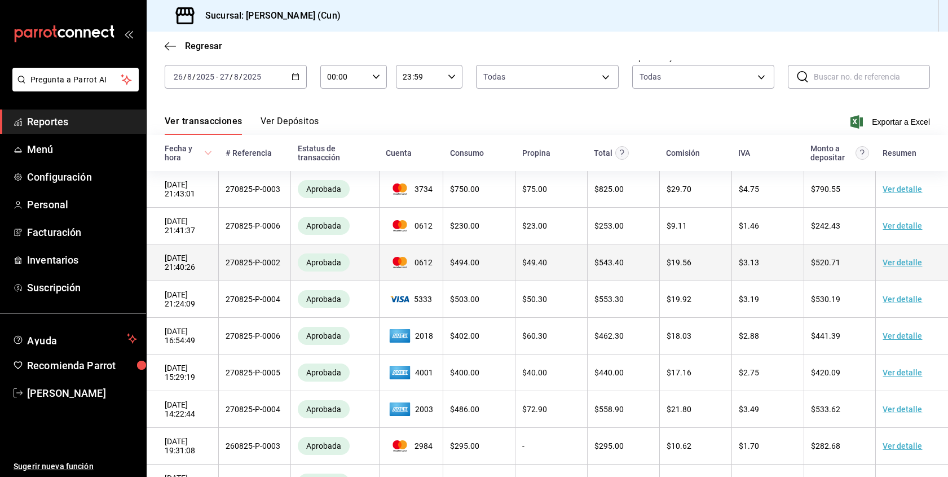
scroll to position [41, 0]
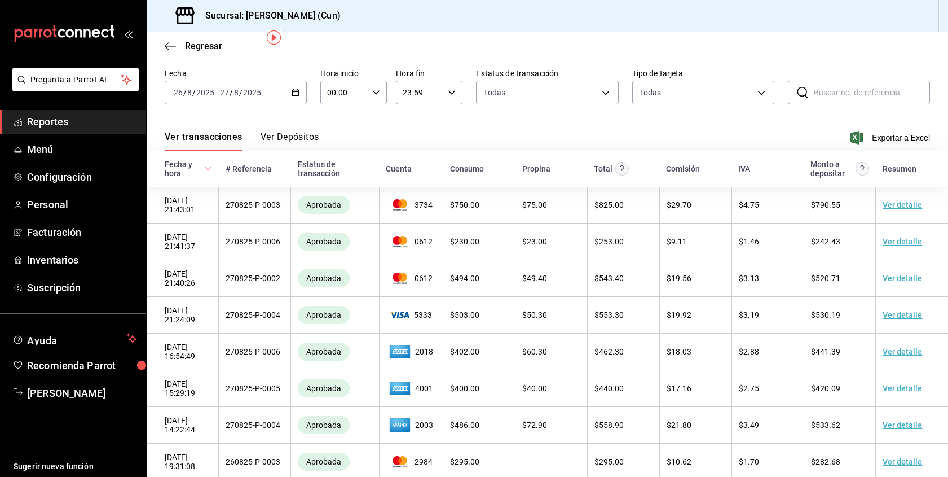
click at [80, 123] on span "Reportes" at bounding box center [82, 121] width 110 height 15
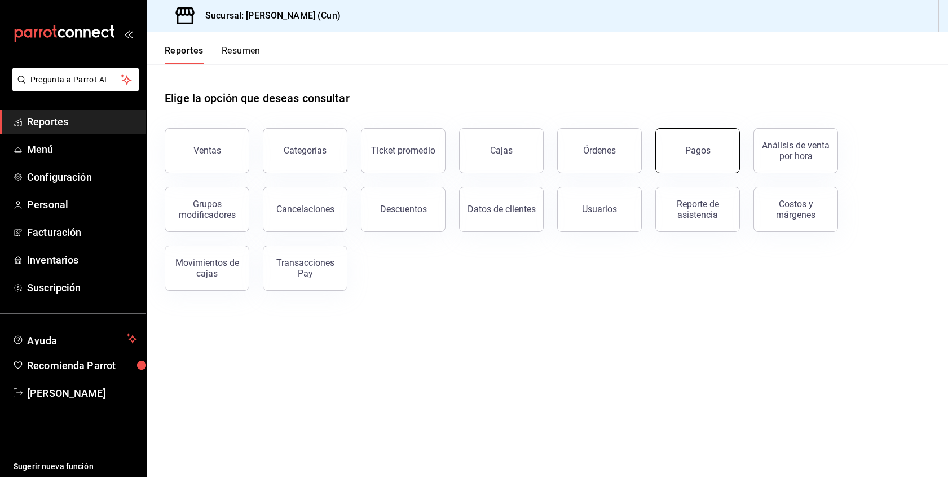
click at [696, 149] on div "Pagos" at bounding box center [697, 150] width 25 height 11
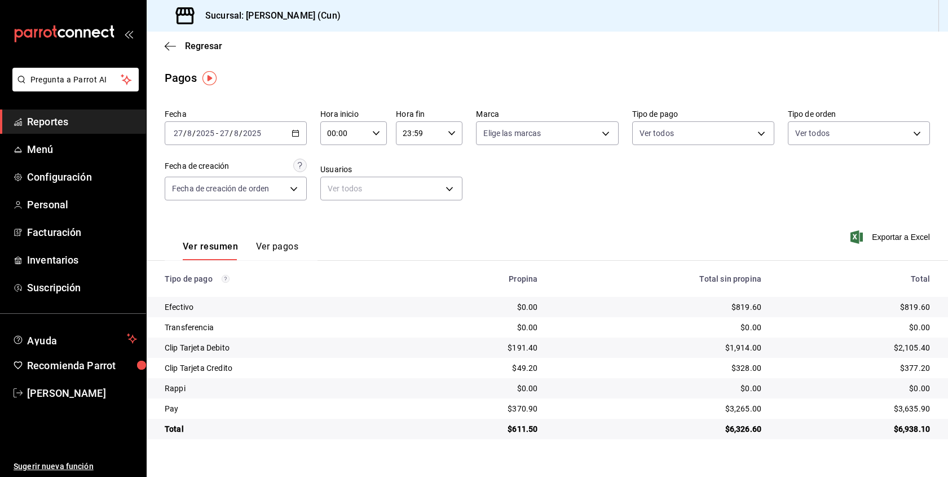
click at [271, 243] on button "Ver pagos" at bounding box center [277, 250] width 42 height 19
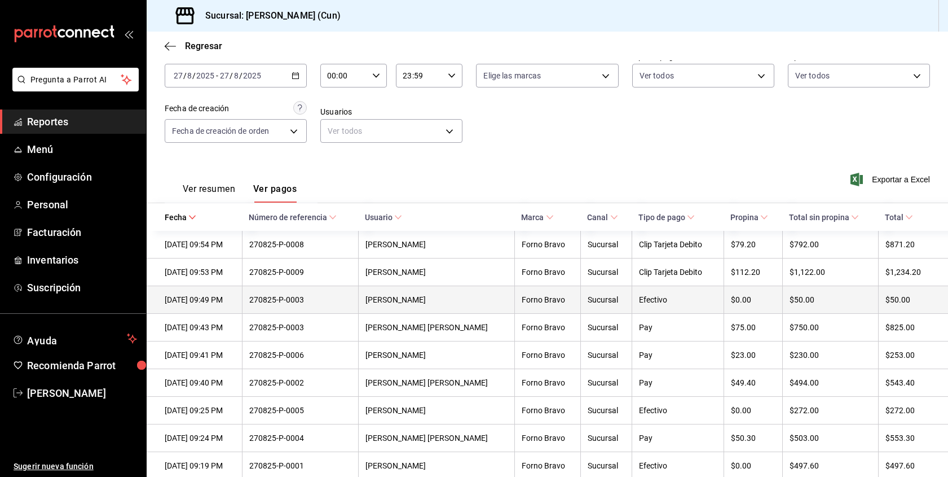
scroll to position [58, 0]
click at [225, 297] on div "[DATE] 09:49 PM" at bounding box center [200, 298] width 71 height 9
click at [879, 296] on th "$50.00" at bounding box center [913, 299] width 70 height 28
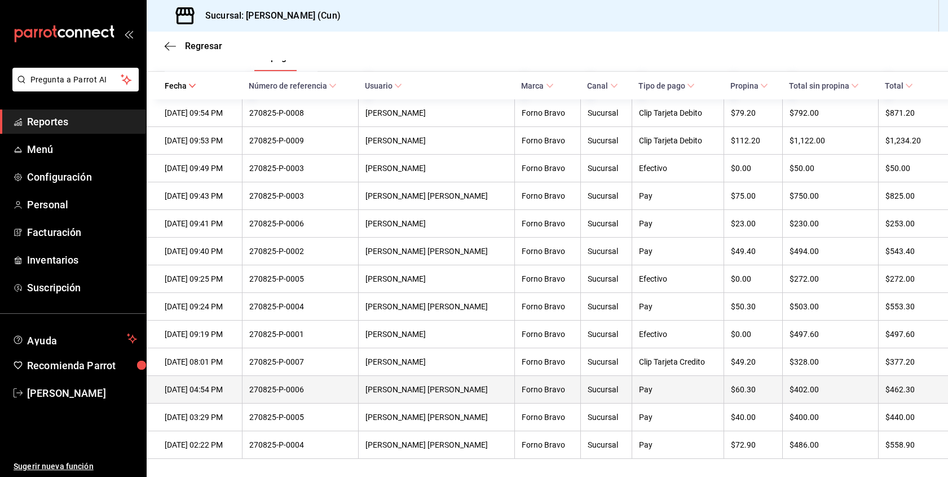
scroll to position [189, 0]
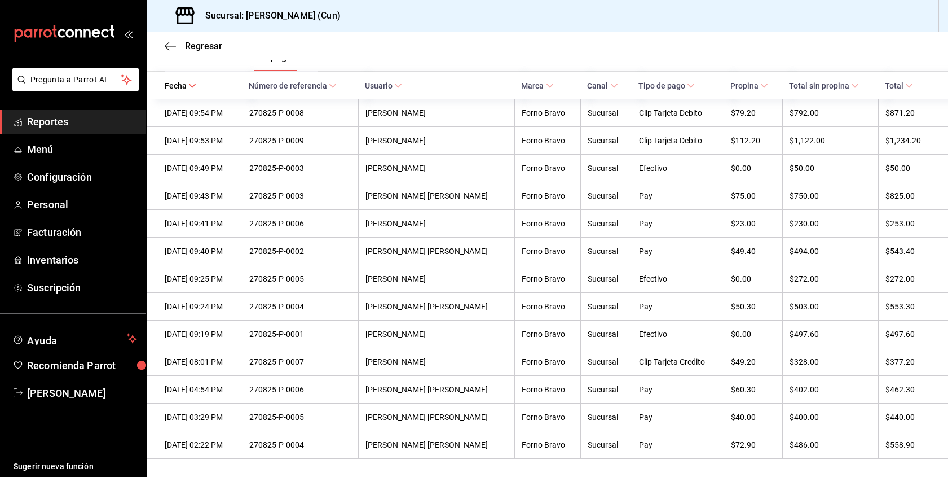
click at [62, 119] on span "Reportes" at bounding box center [82, 121] width 110 height 15
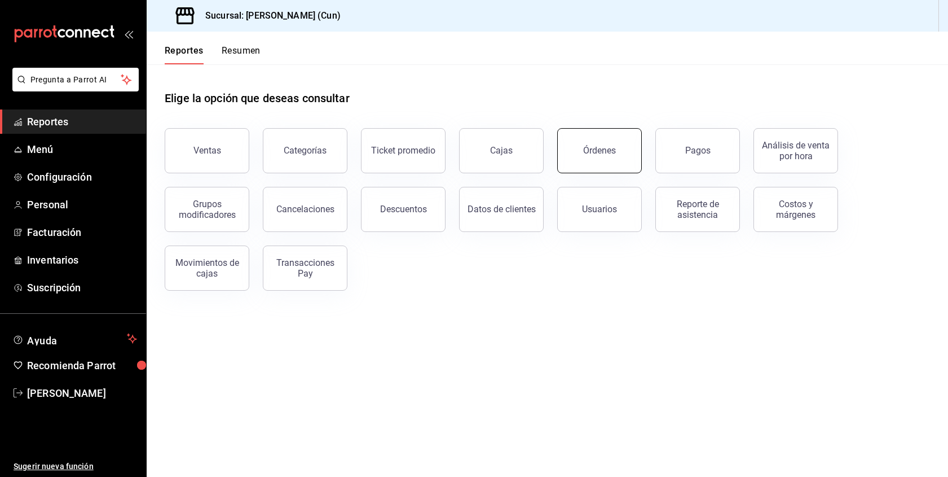
click at [614, 139] on button "Órdenes" at bounding box center [599, 150] width 85 height 45
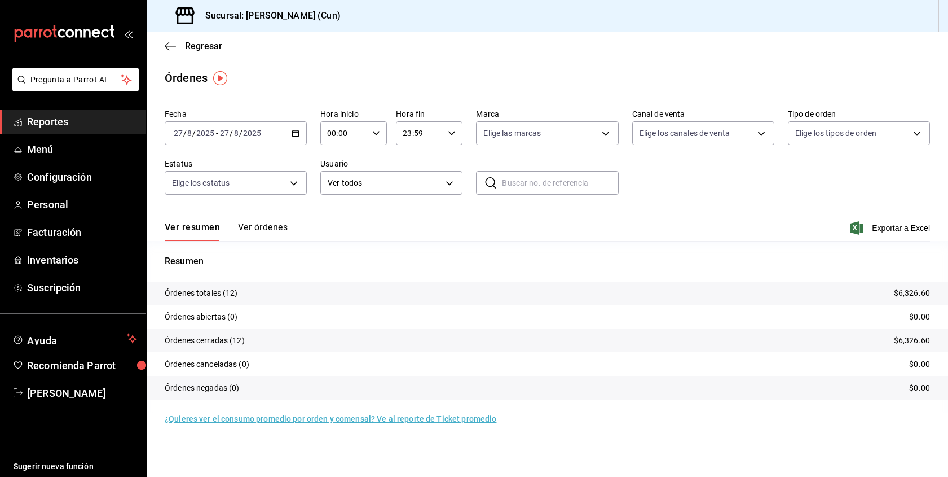
click at [267, 224] on button "Ver órdenes" at bounding box center [263, 231] width 50 height 19
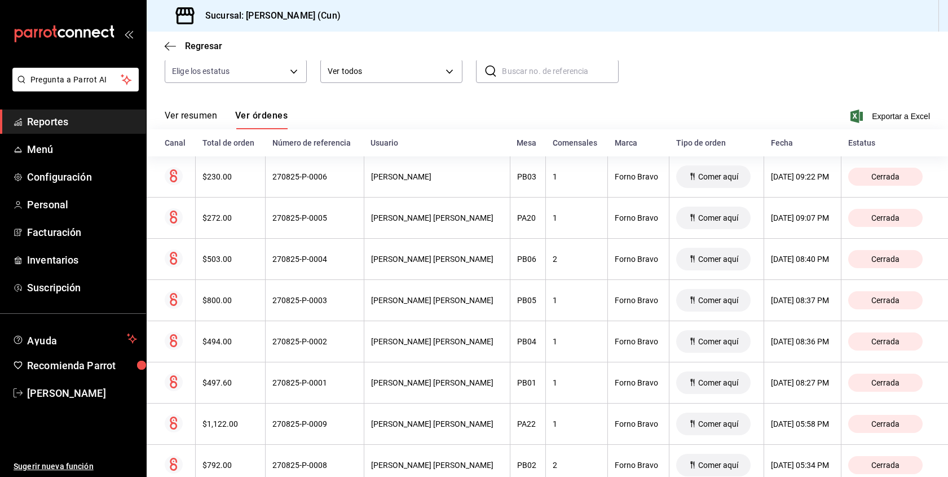
scroll to position [105, 0]
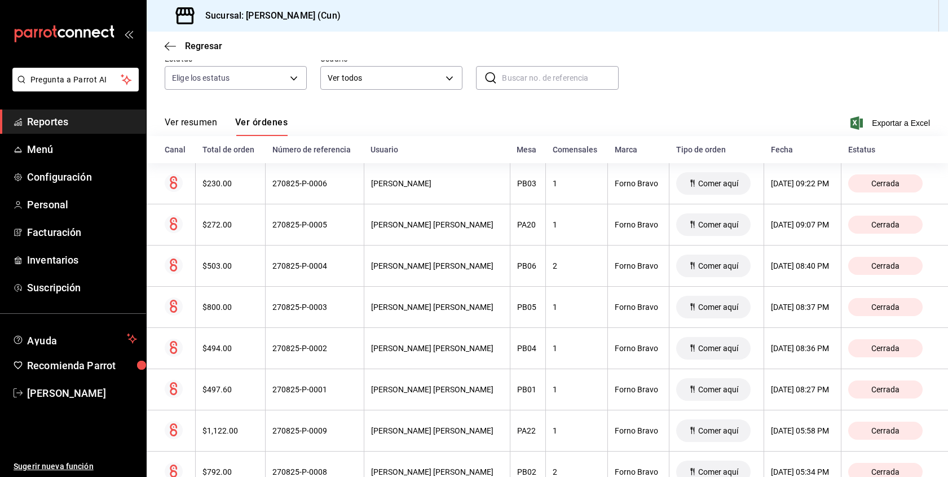
click at [77, 124] on span "Reportes" at bounding box center [82, 121] width 110 height 15
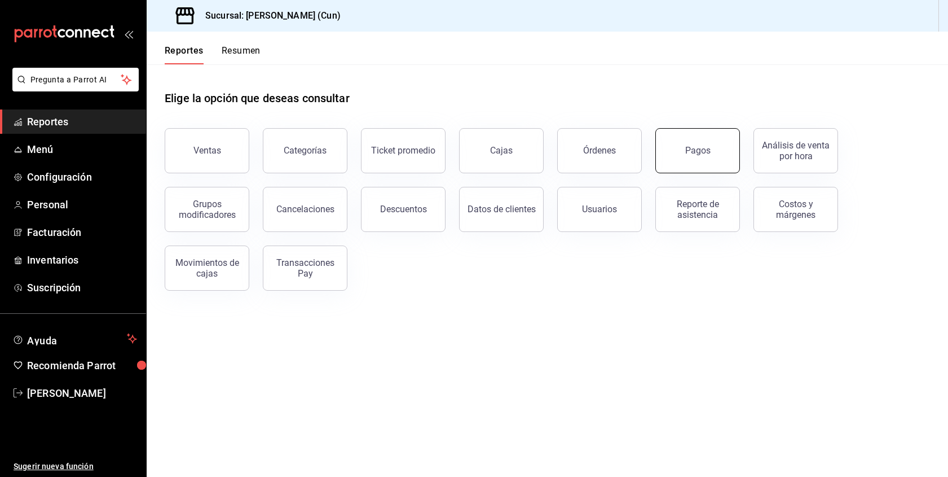
click at [697, 145] on button "Pagos" at bounding box center [697, 150] width 85 height 45
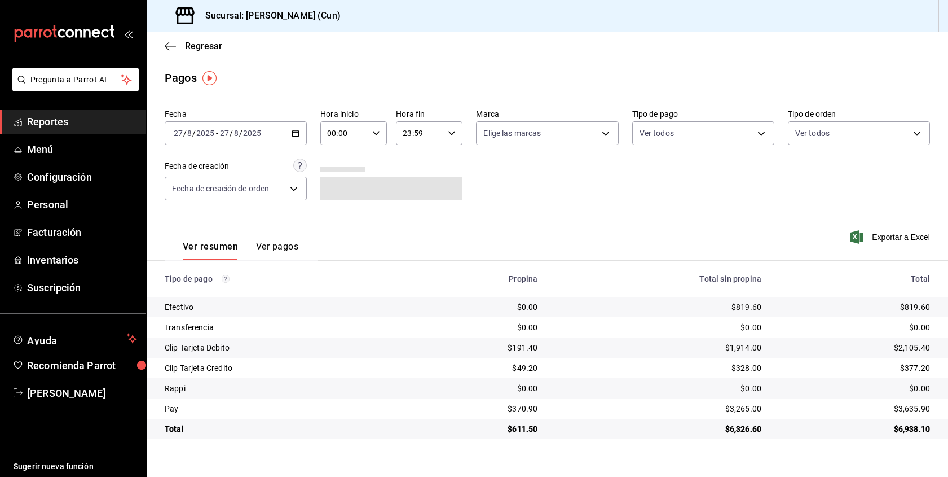
click at [265, 249] on button "Ver pagos" at bounding box center [277, 250] width 42 height 19
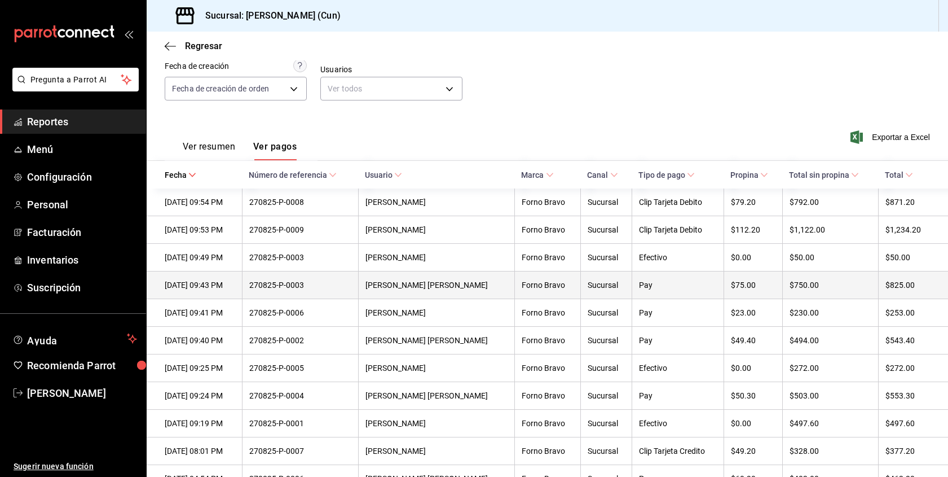
click at [275, 288] on div "270825-P-0003" at bounding box center [300, 284] width 103 height 9
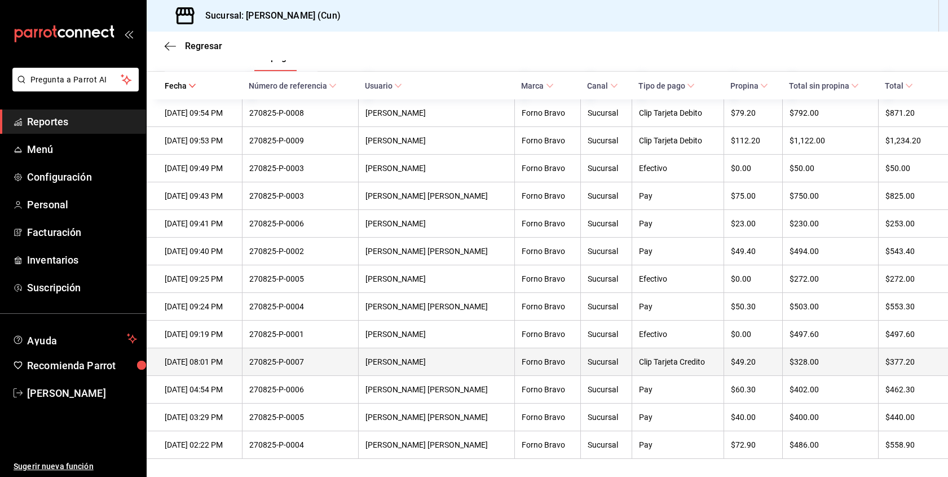
scroll to position [189, 0]
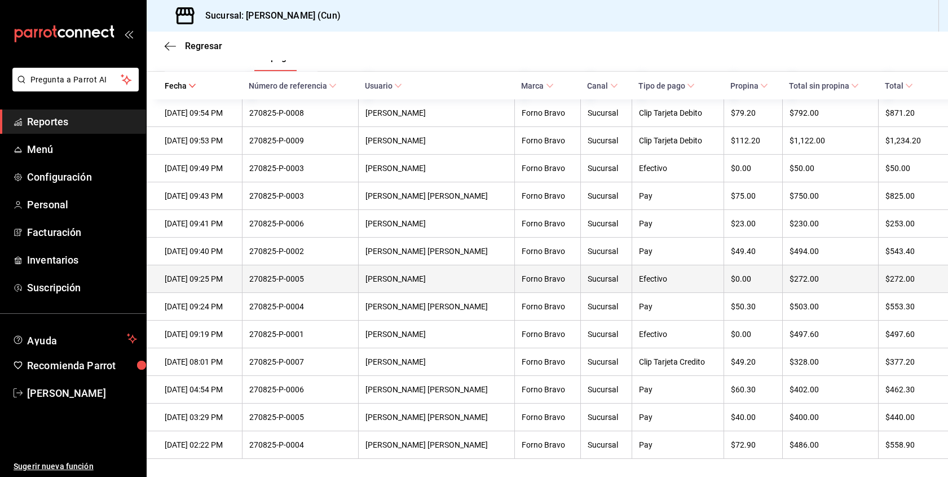
click at [830, 278] on div "$272.00" at bounding box center [831, 278] width 82 height 9
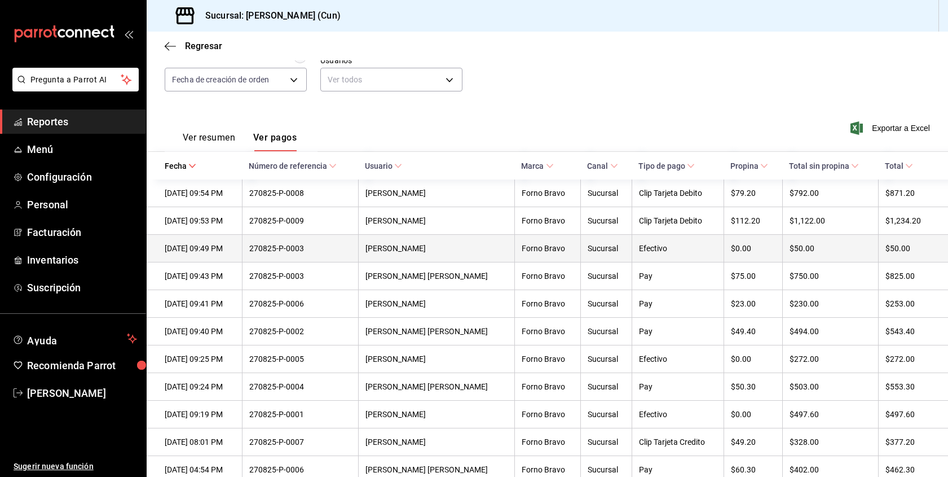
scroll to position [103, 0]
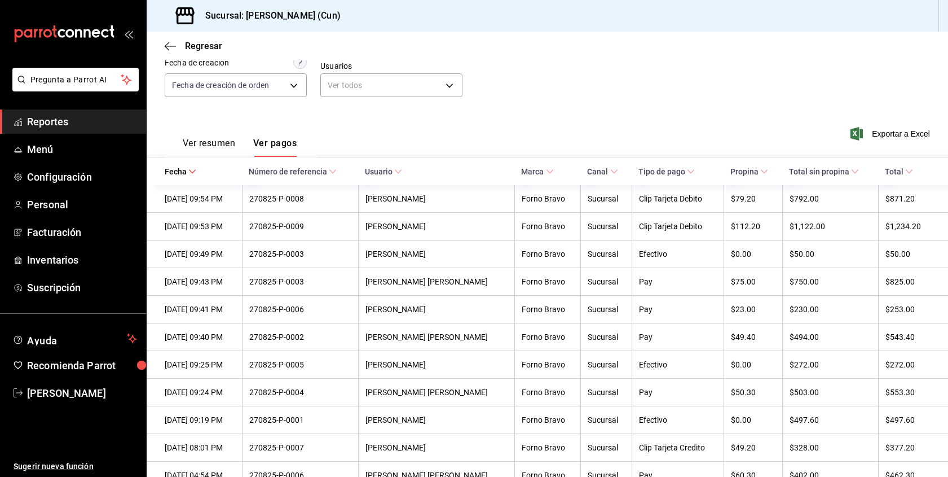
click at [96, 128] on span "Reportes" at bounding box center [82, 121] width 110 height 15
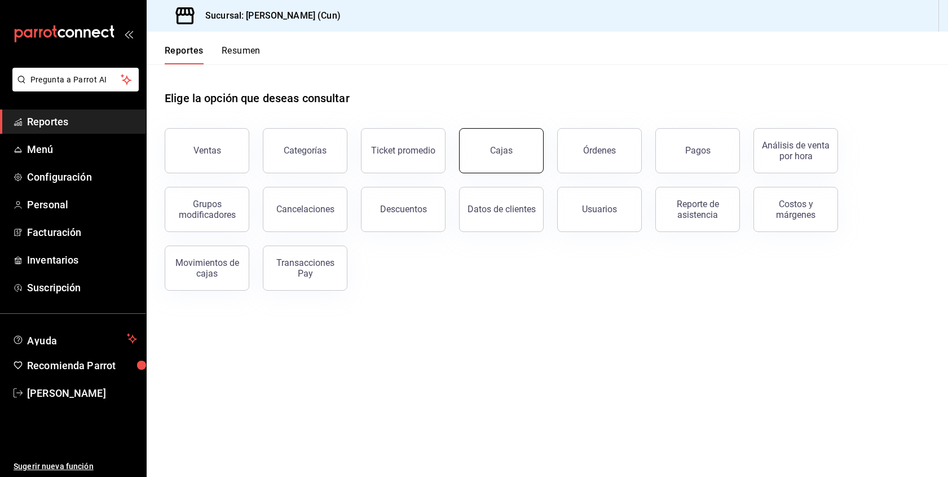
click at [474, 154] on button "Cajas" at bounding box center [501, 150] width 85 height 45
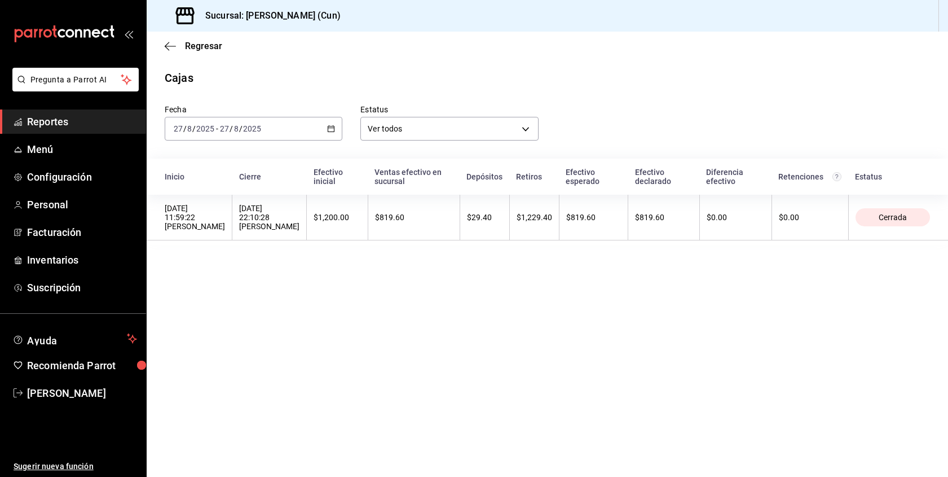
click at [69, 115] on span "Reportes" at bounding box center [82, 121] width 110 height 15
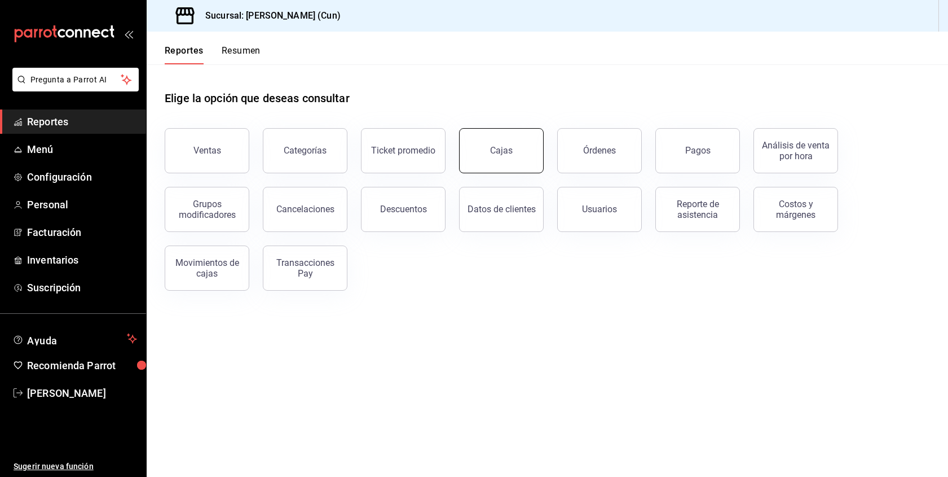
click at [509, 161] on button "Cajas" at bounding box center [501, 150] width 85 height 45
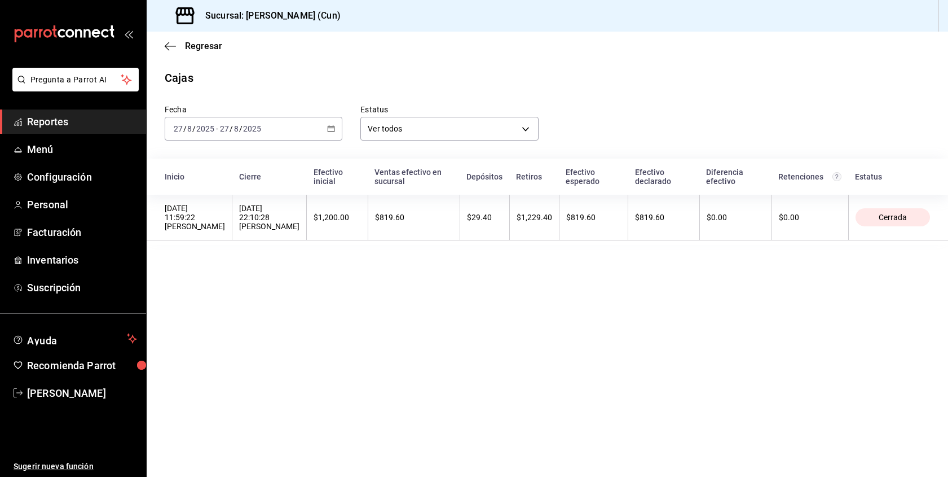
click at [81, 124] on span "Reportes" at bounding box center [82, 121] width 110 height 15
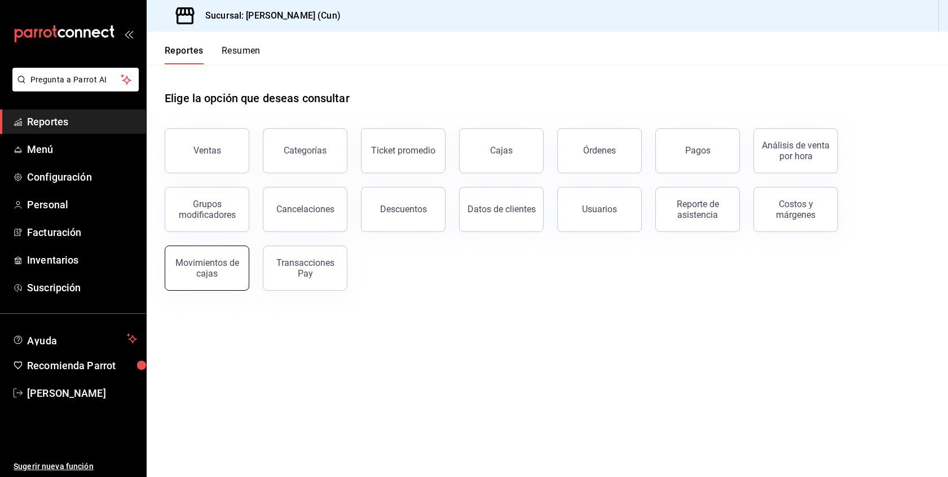
click at [210, 272] on div "Movimientos de cajas" at bounding box center [207, 267] width 70 height 21
